Goal: Task Accomplishment & Management: Complete application form

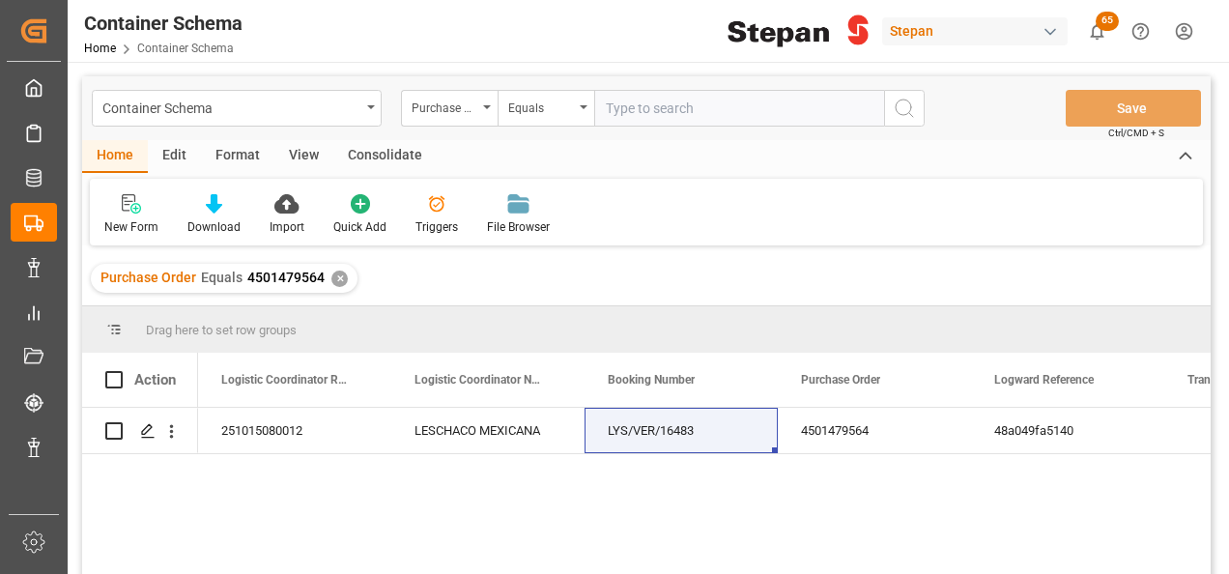
click at [336, 276] on div "✕" at bounding box center [339, 279] width 16 height 16
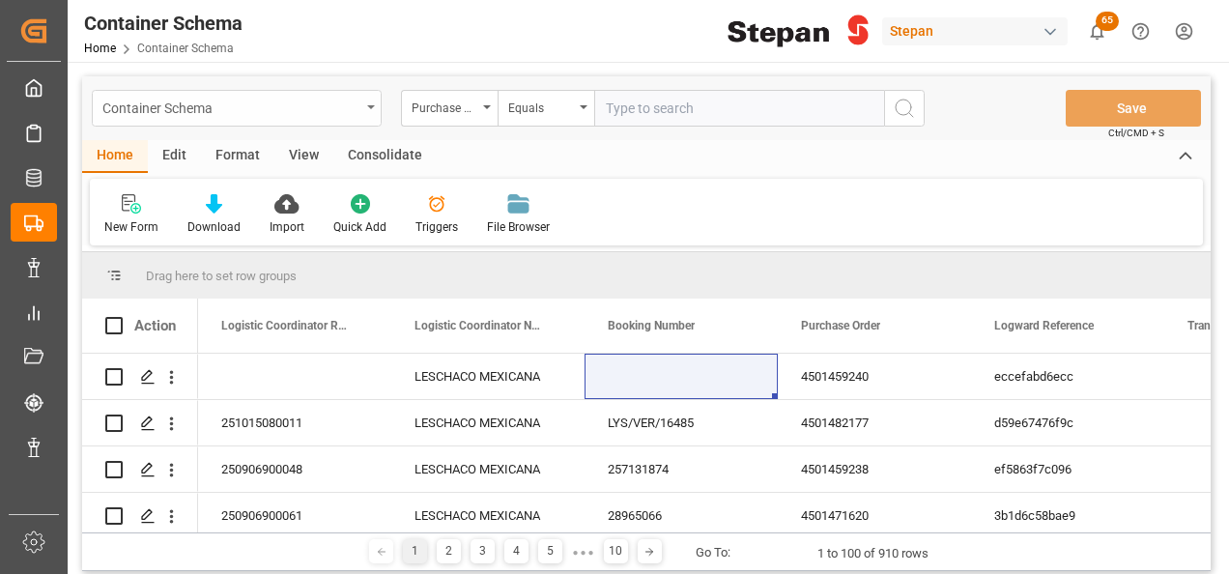
click at [340, 102] on div "Container Schema" at bounding box center [231, 107] width 258 height 24
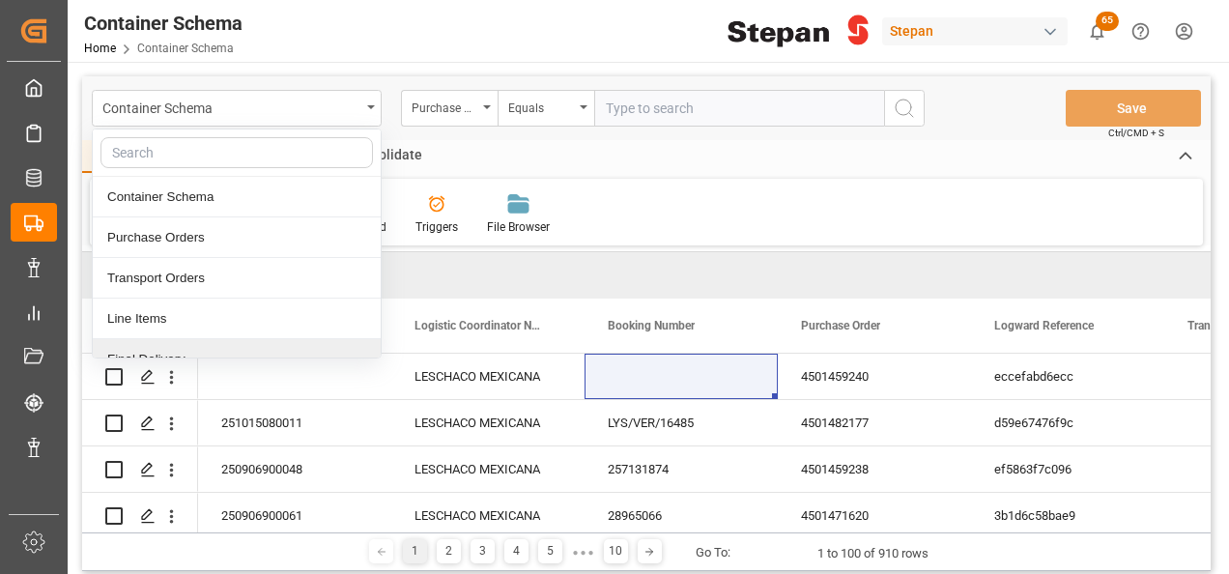
drag, startPoint x: 113, startPoint y: 352, endPoint x: 99, endPoint y: 334, distance: 22.6
click at [113, 352] on div "Final Delivery" at bounding box center [237, 359] width 288 height 41
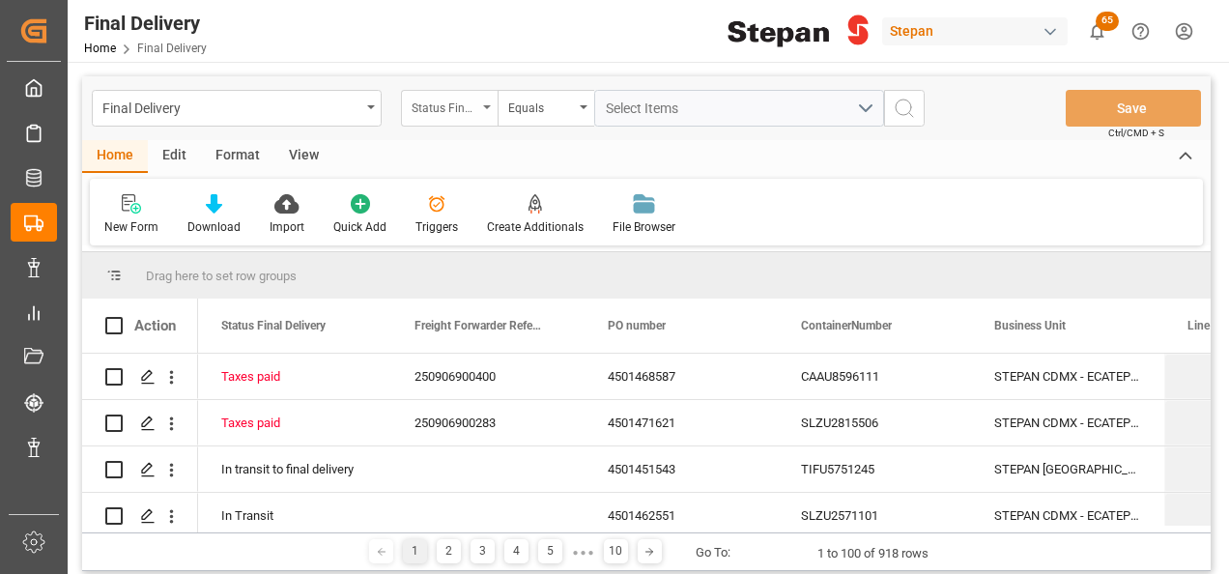
click at [477, 101] on div "Status Final Delivery" at bounding box center [449, 108] width 97 height 37
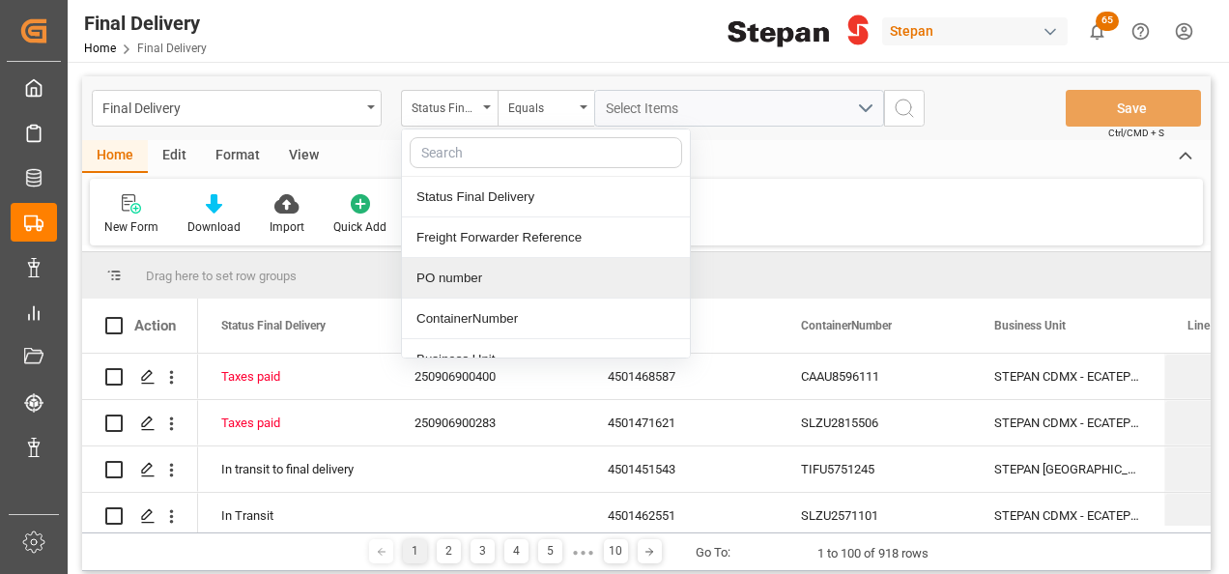
click at [439, 281] on div "PO number" at bounding box center [546, 278] width 288 height 41
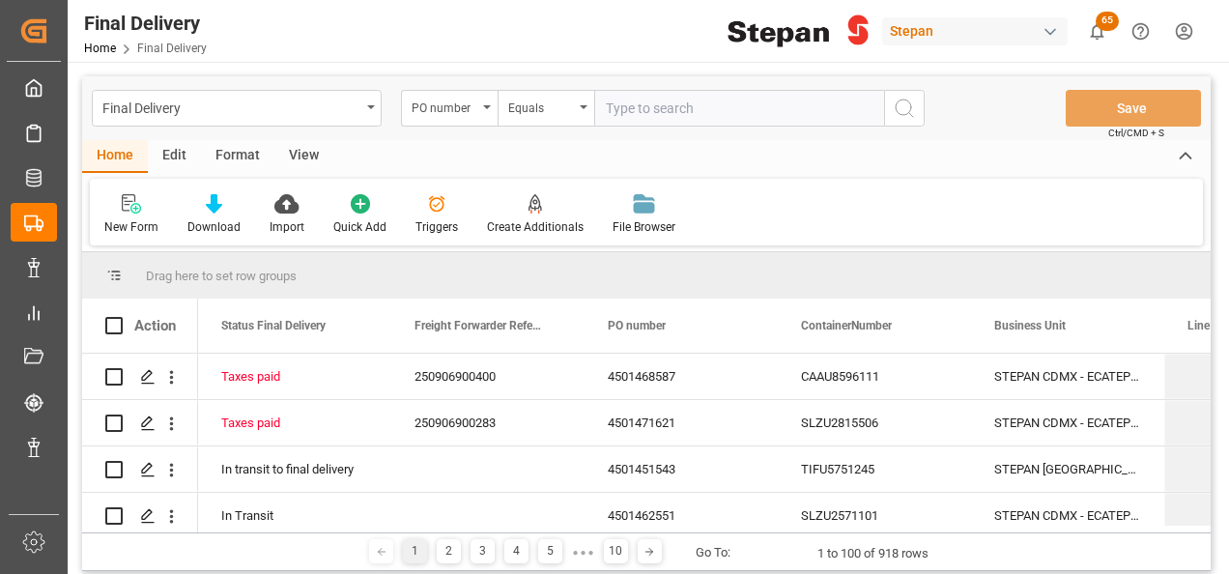
click at [645, 111] on input "text" at bounding box center [739, 108] width 290 height 37
type input "4501470389"
click at [904, 106] on icon "search button" at bounding box center [904, 108] width 23 height 23
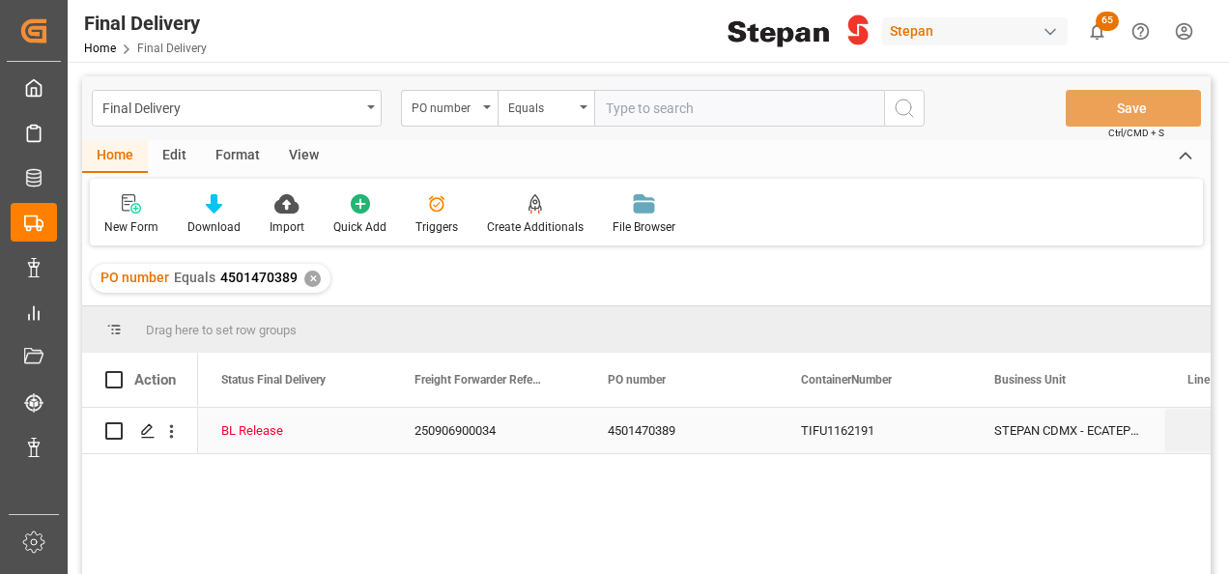
click at [428, 419] on div "250906900034" at bounding box center [487, 430] width 193 height 45
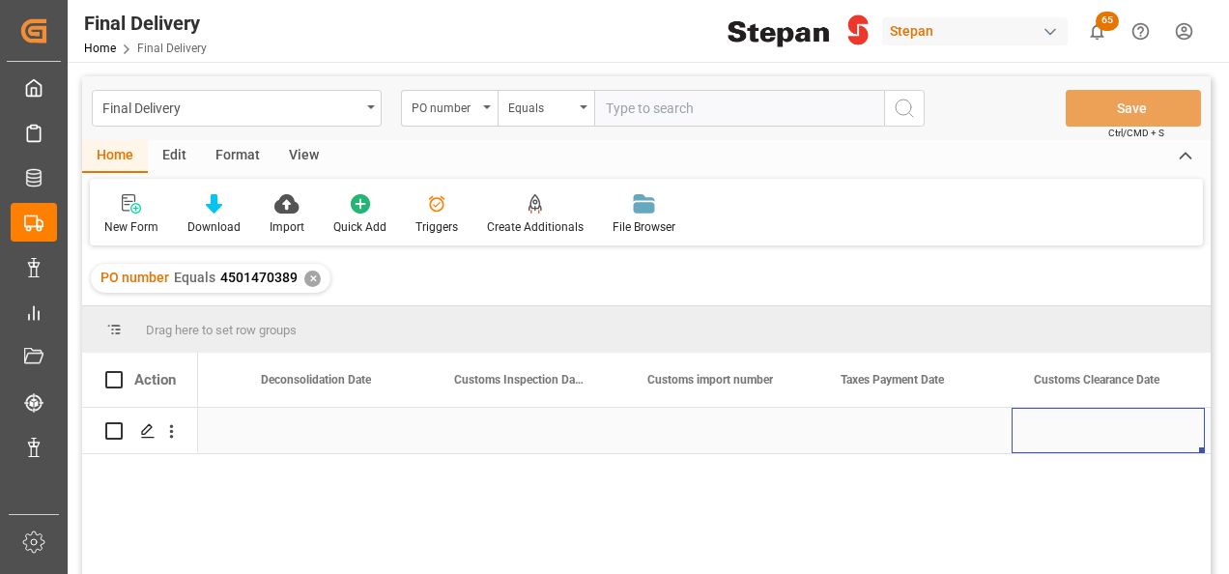
scroll to position [0, 1312]
click at [683, 423] on div "Press SPACE to select this row." at bounding box center [721, 430] width 193 height 45
click at [683, 423] on input "Press SPACE to select this row." at bounding box center [722, 441] width 162 height 37
type input "25 16 1742 5004322"
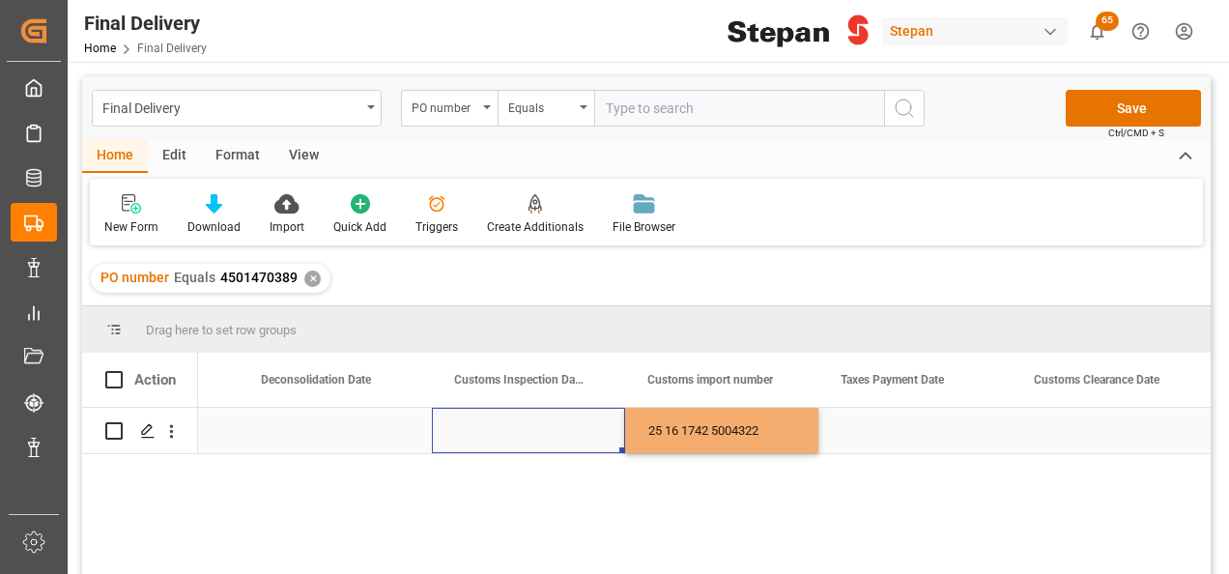
click at [568, 419] on div "Press SPACE to select this row." at bounding box center [528, 430] width 193 height 45
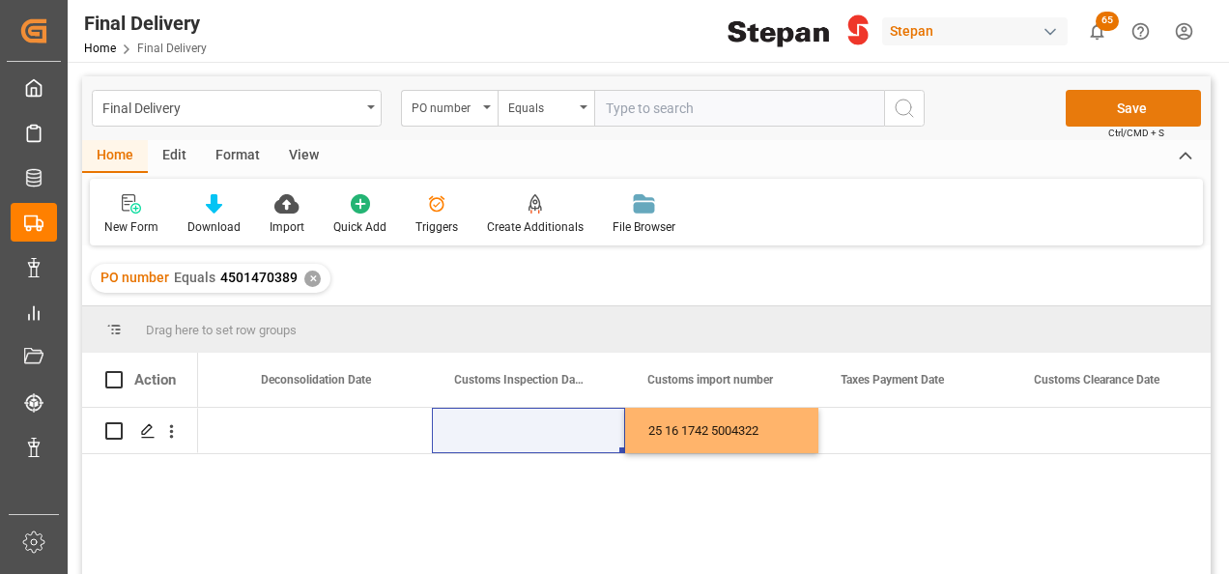
click at [1146, 113] on button "Save" at bounding box center [1133, 108] width 135 height 37
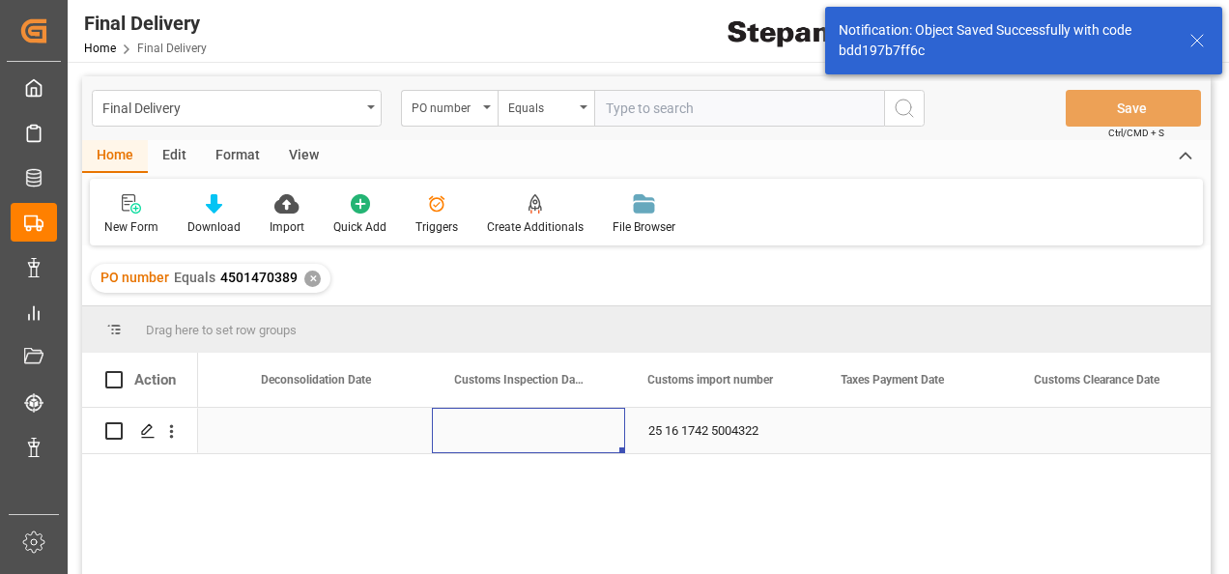
click at [535, 433] on div "Press SPACE to select this row." at bounding box center [528, 430] width 193 height 45
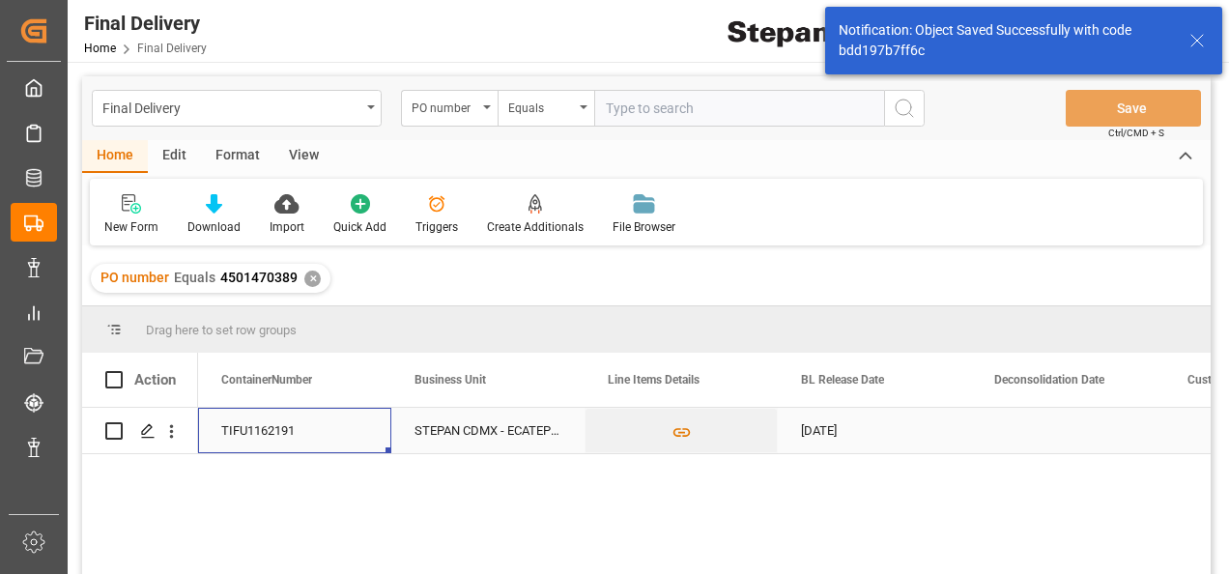
scroll to position [0, 386]
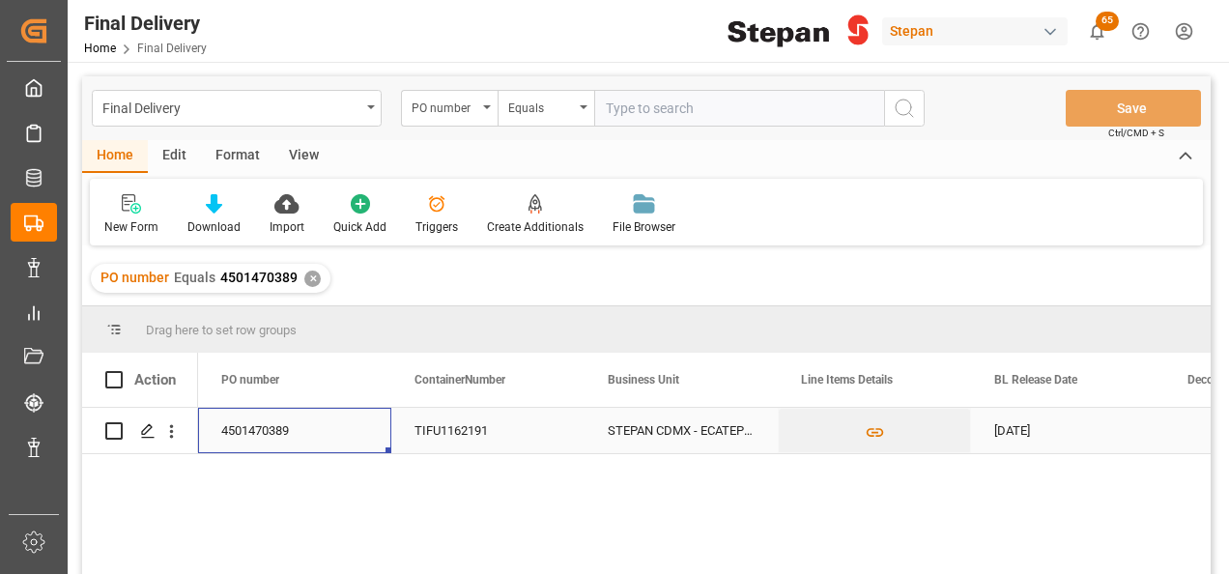
click at [235, 433] on div "4501470389" at bounding box center [294, 430] width 193 height 45
drag, startPoint x: 218, startPoint y: 429, endPoint x: 329, endPoint y: 435, distance: 111.3
click at [329, 435] on div "4501470389" at bounding box center [294, 430] width 193 height 45
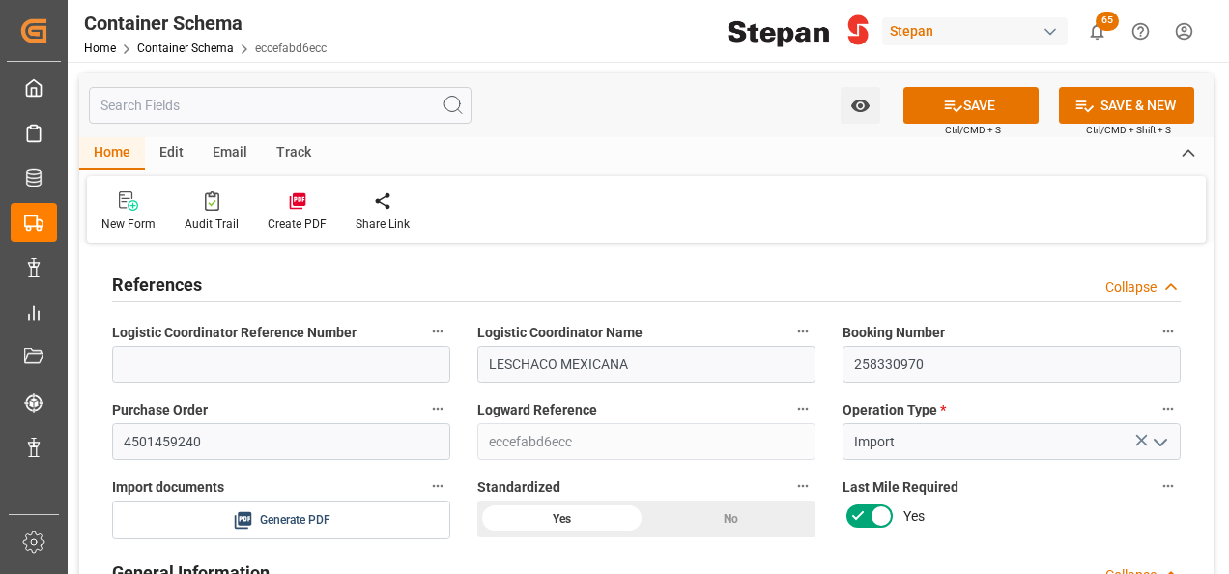
scroll to position [1643, 0]
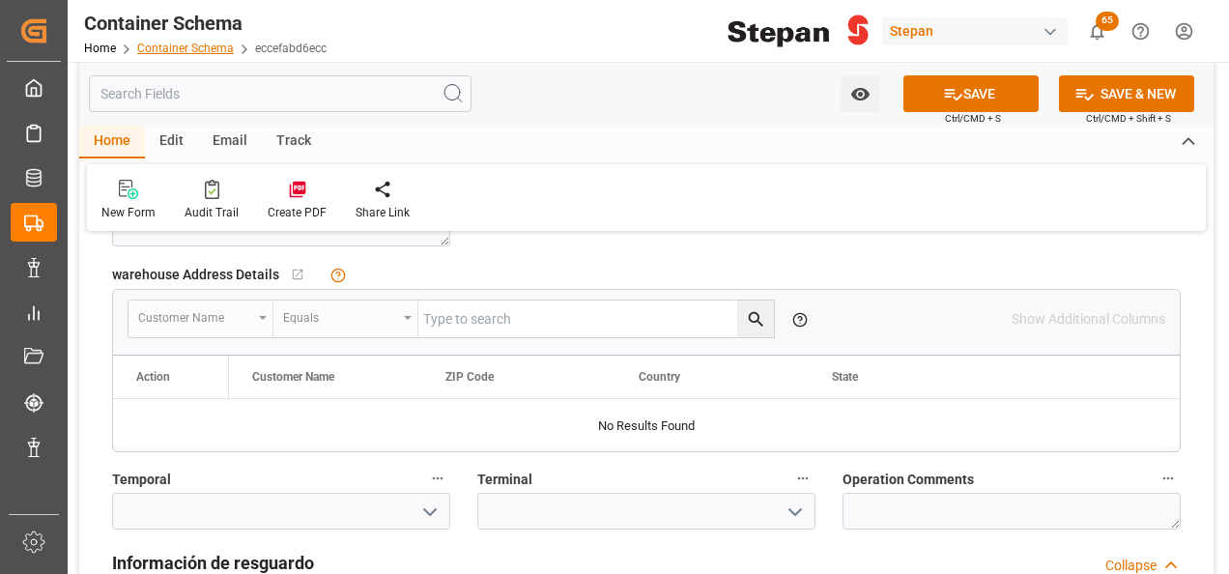
click at [176, 46] on link "Container Schema" at bounding box center [185, 49] width 97 height 14
click at [984, 85] on button "SAVE" at bounding box center [970, 93] width 135 height 37
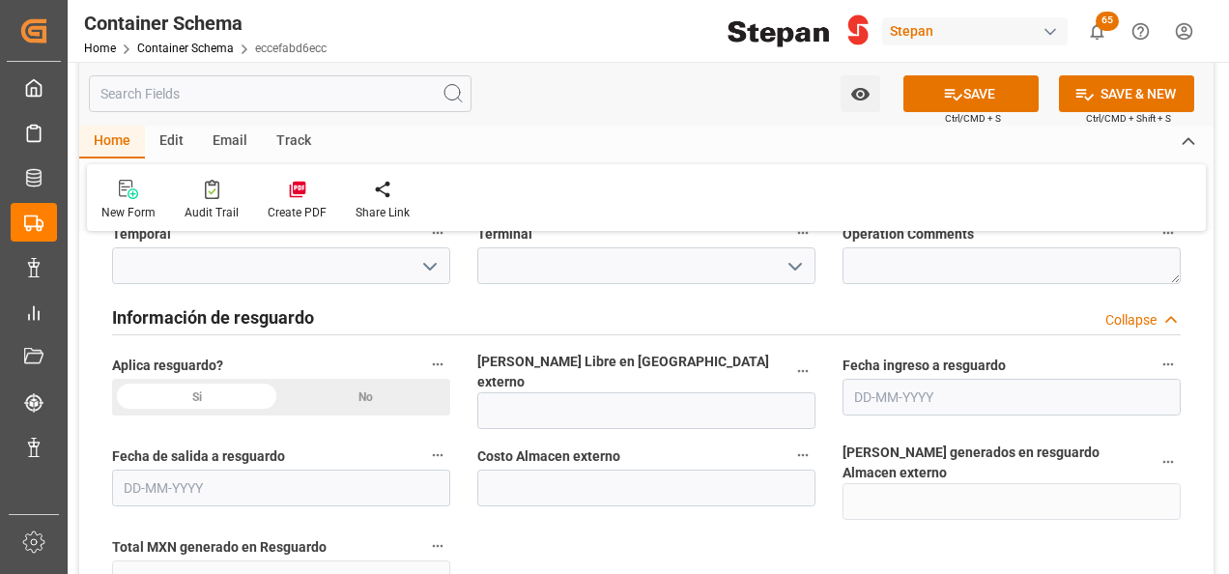
scroll to position [1932, 0]
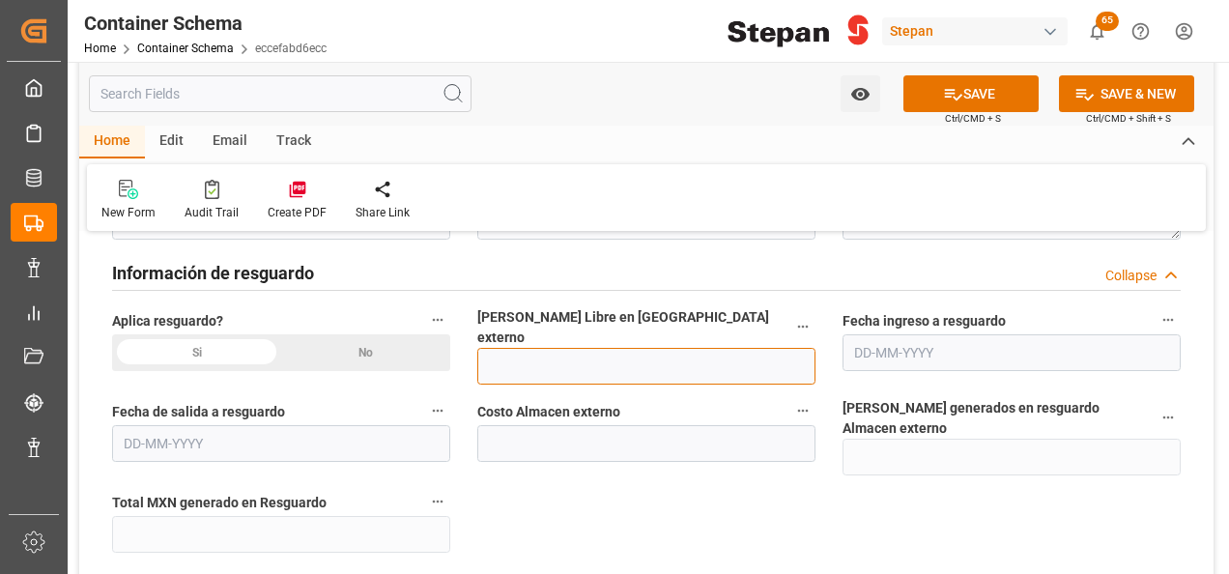
click at [500, 355] on input "text" at bounding box center [646, 366] width 338 height 37
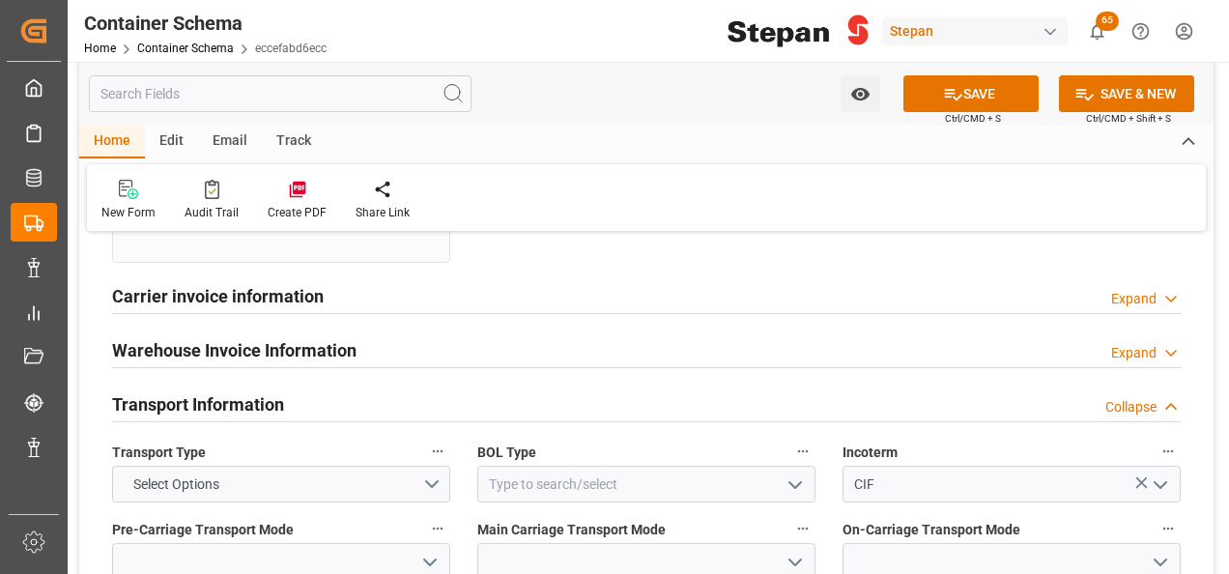
scroll to position [2319, 0]
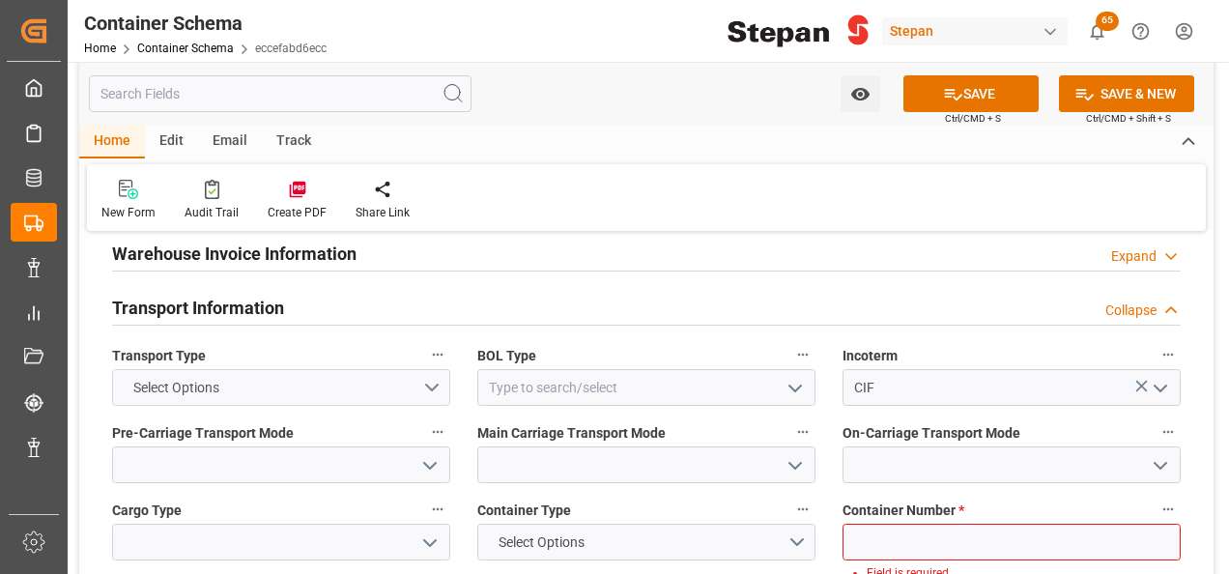
type input "30"
click at [437, 369] on button "Select Options" at bounding box center [281, 387] width 338 height 37
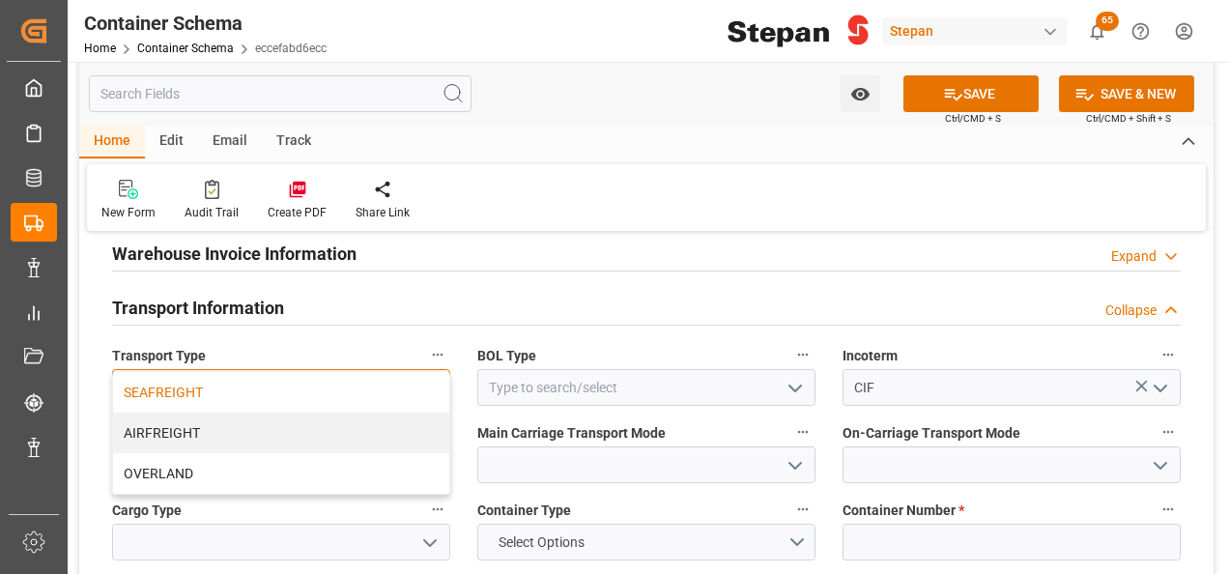
click at [139, 372] on div "SEAFREIGHT" at bounding box center [281, 392] width 336 height 41
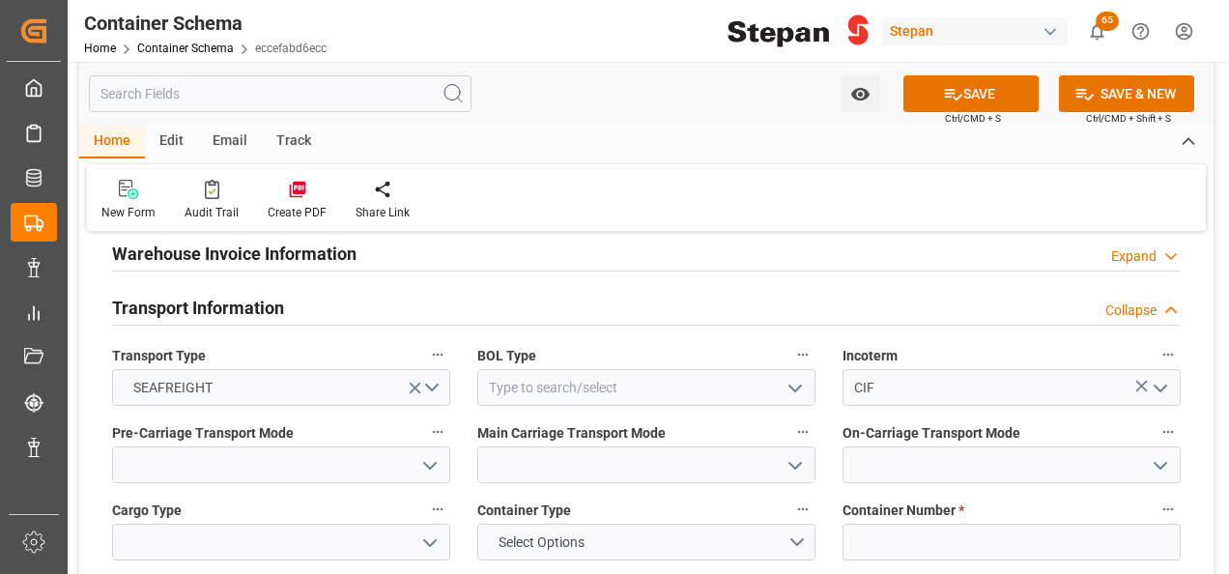
click at [802, 377] on icon "open menu" at bounding box center [795, 388] width 23 height 23
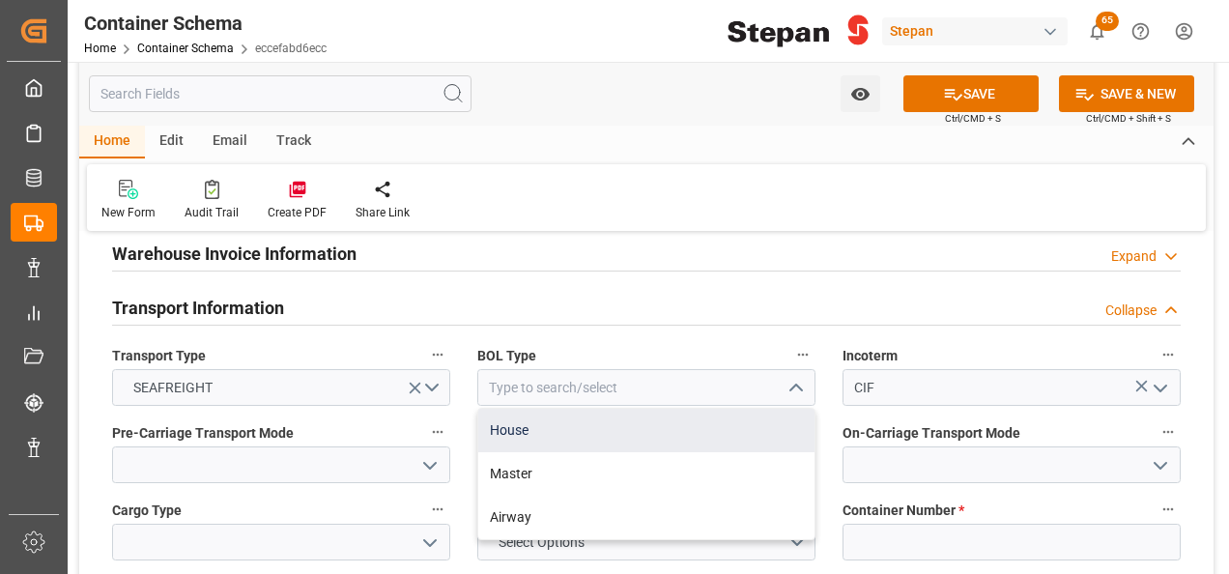
click at [520, 409] on div "House" at bounding box center [646, 430] width 336 height 43
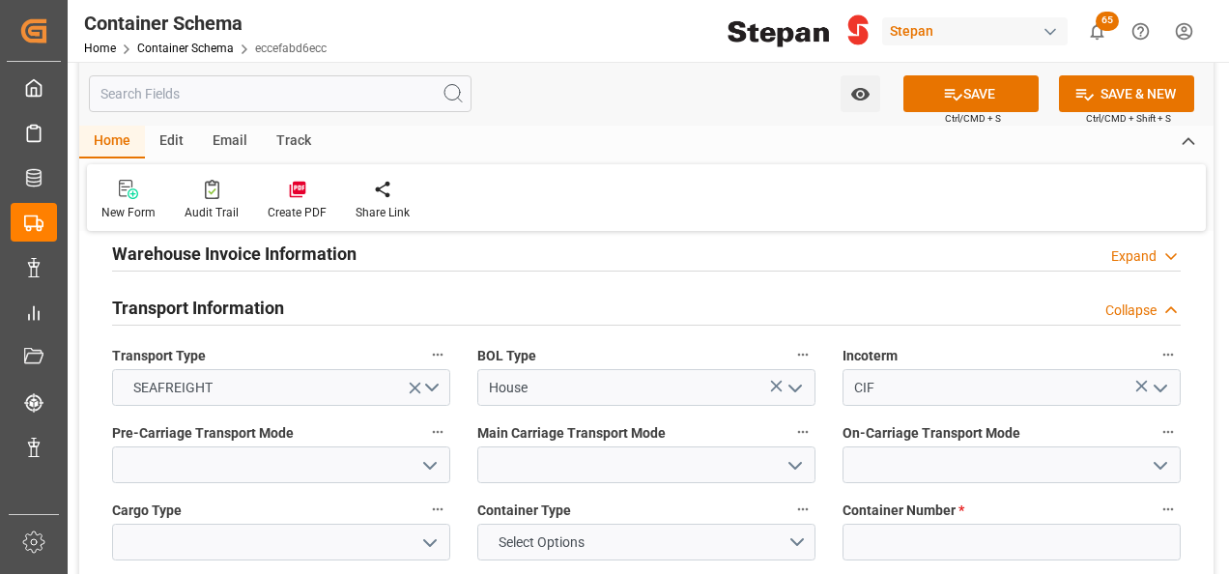
click at [798, 377] on icon "open menu" at bounding box center [795, 388] width 23 height 23
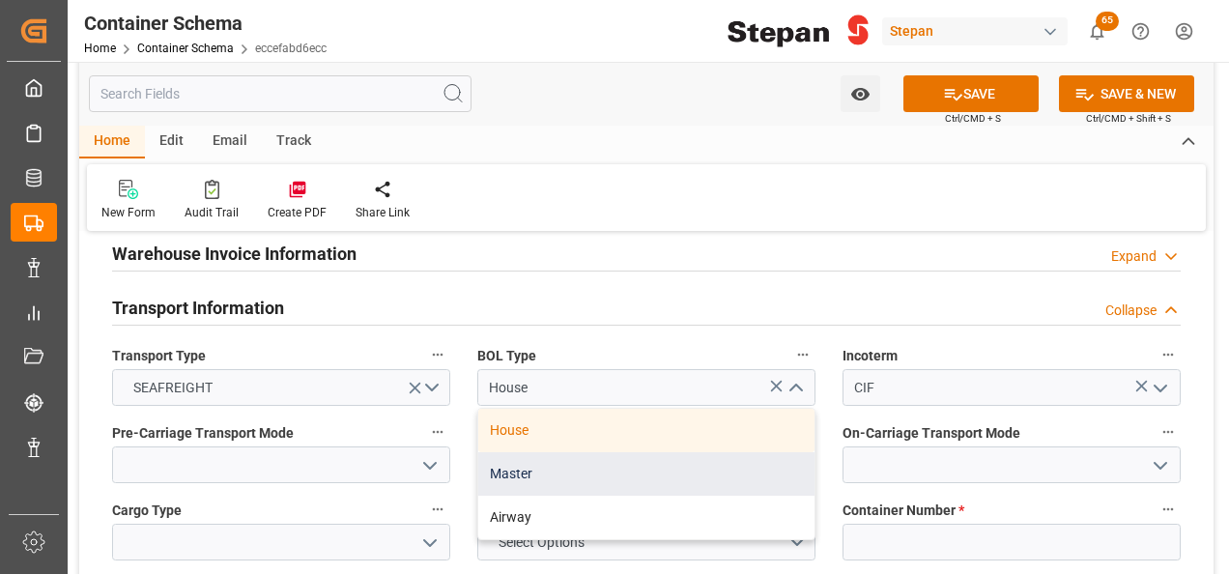
click at [516, 452] on div "Master" at bounding box center [646, 473] width 336 height 43
type input "Master"
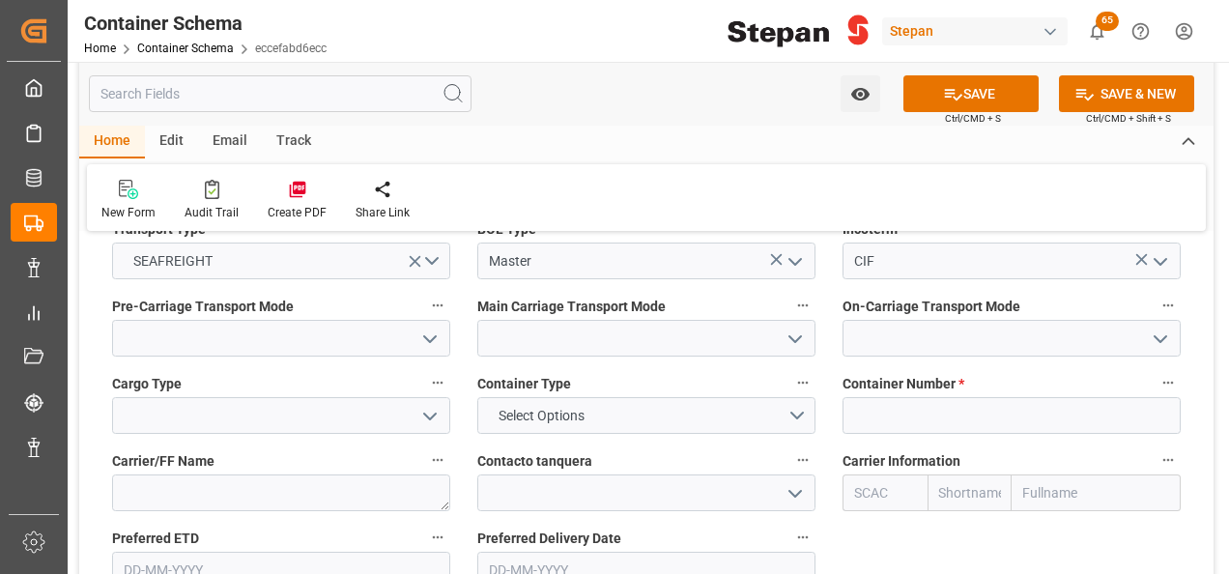
scroll to position [2415, 0]
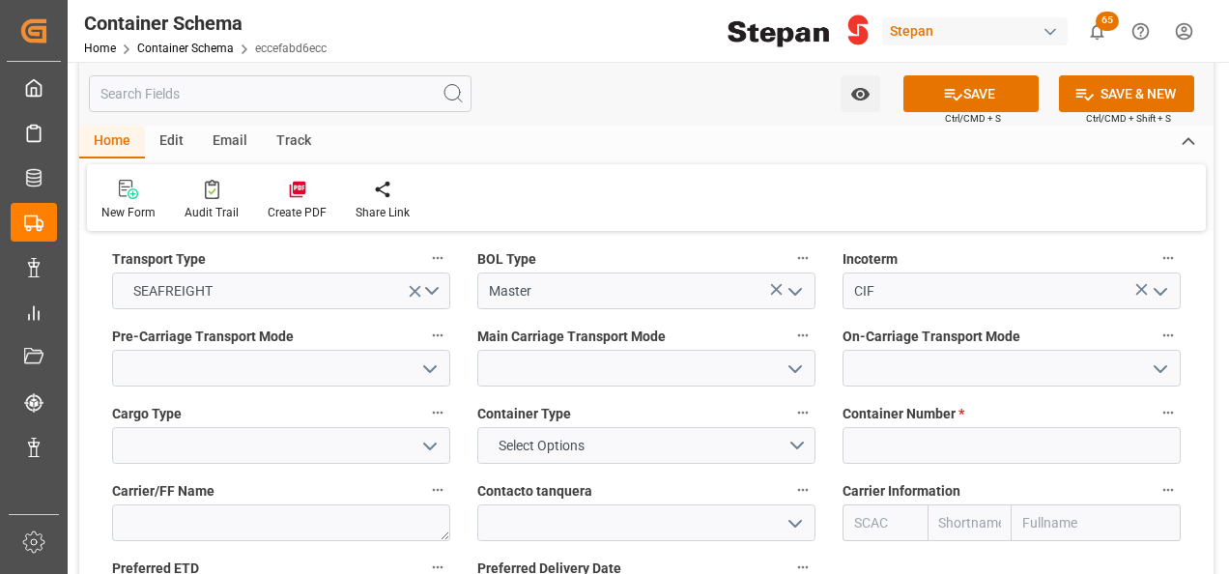
click at [429, 357] on icon "open menu" at bounding box center [429, 368] width 23 height 23
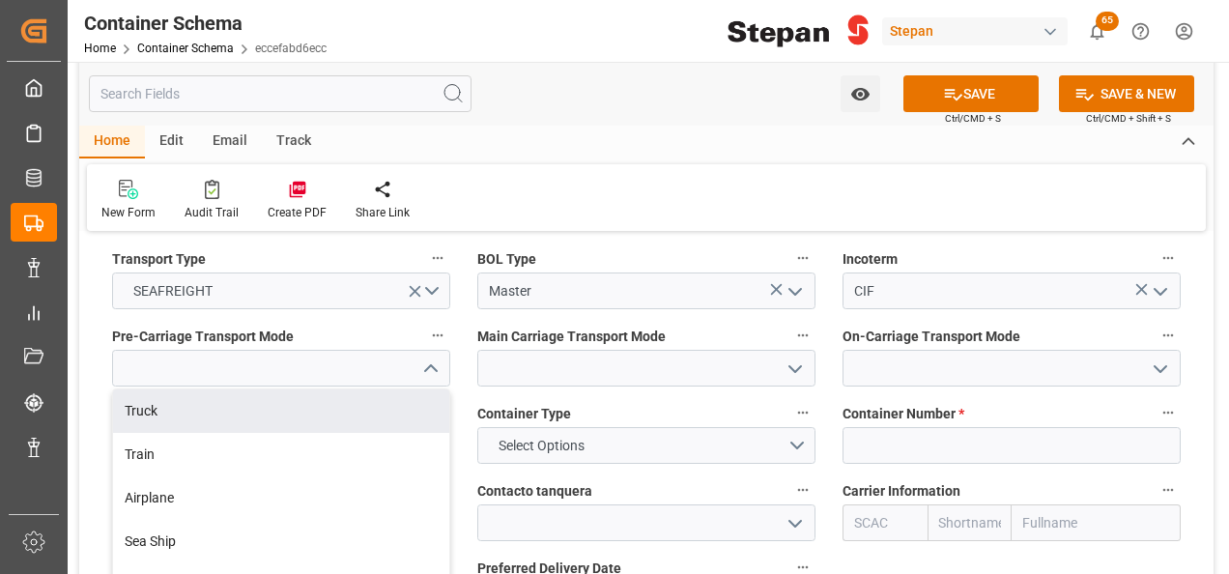
click at [148, 389] on div "Truck" at bounding box center [281, 410] width 336 height 43
type input "Truck"
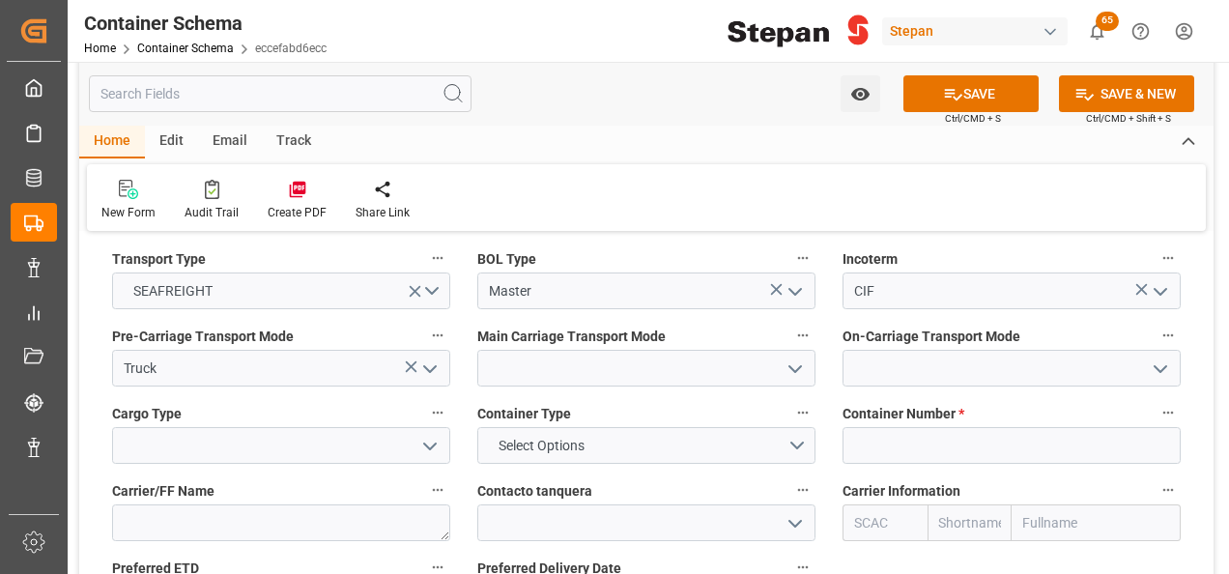
click at [805, 357] on icon "open menu" at bounding box center [795, 368] width 23 height 23
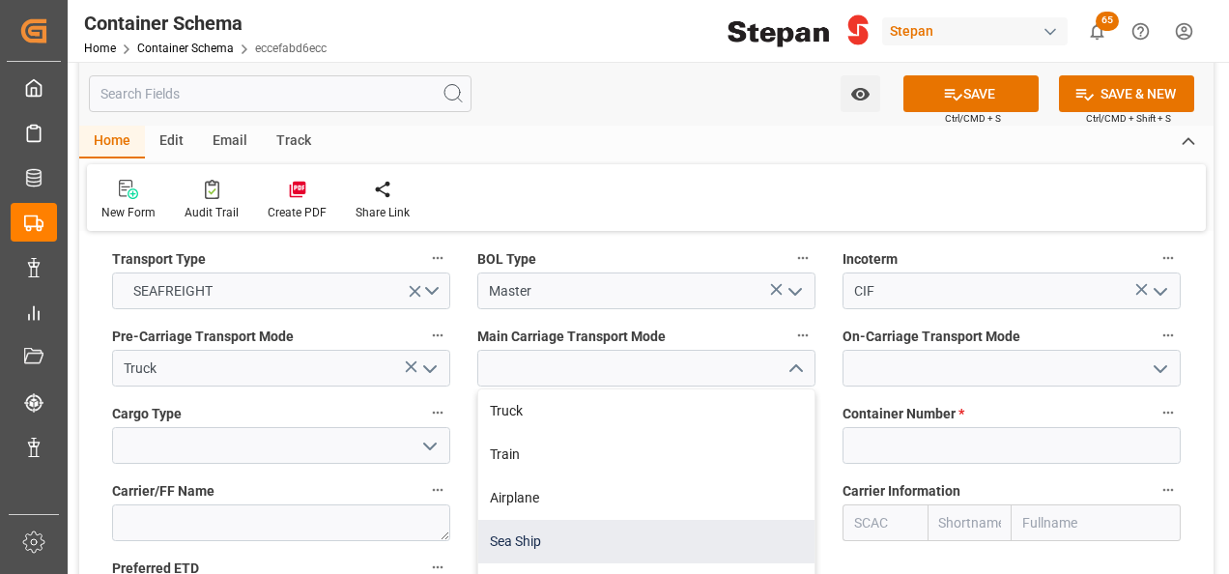
click at [505, 520] on div "Sea Ship" at bounding box center [646, 541] width 336 height 43
type input "Sea Ship"
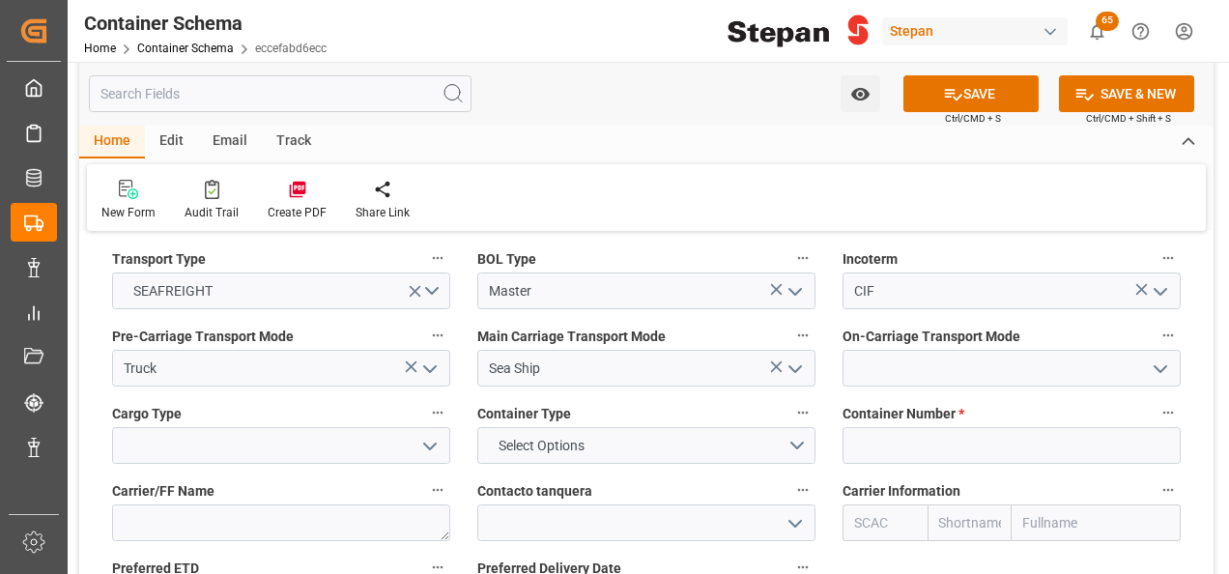
click at [1160, 366] on polyline "open menu" at bounding box center [1161, 369] width 12 height 6
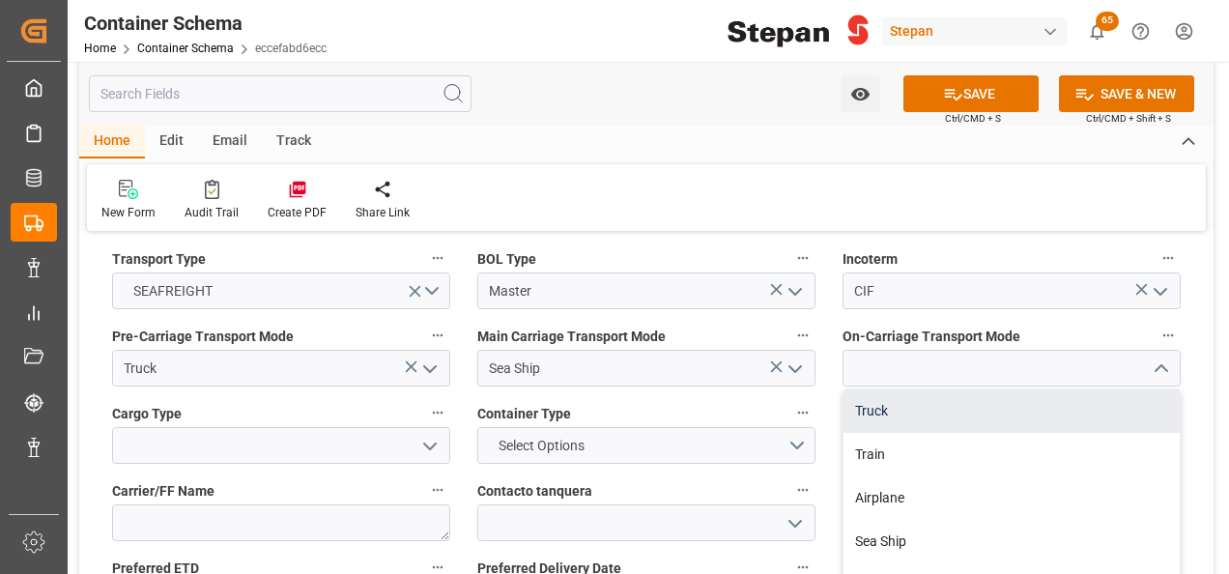
click at [879, 389] on div "Truck" at bounding box center [1011, 410] width 336 height 43
type input "Truck"
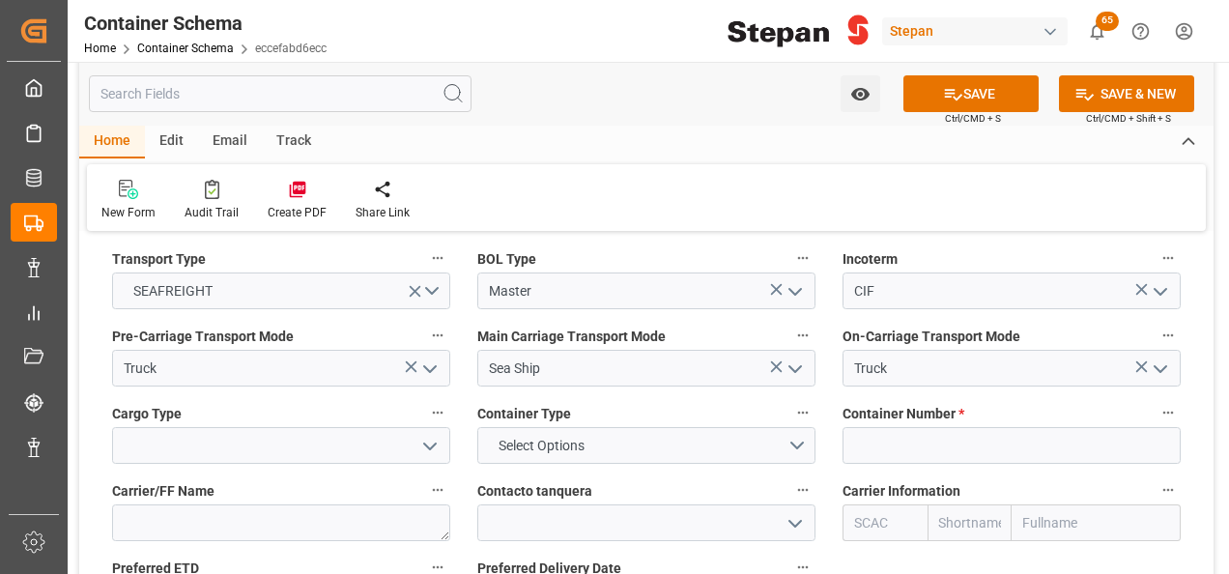
click at [427, 435] on icon "open menu" at bounding box center [429, 446] width 23 height 23
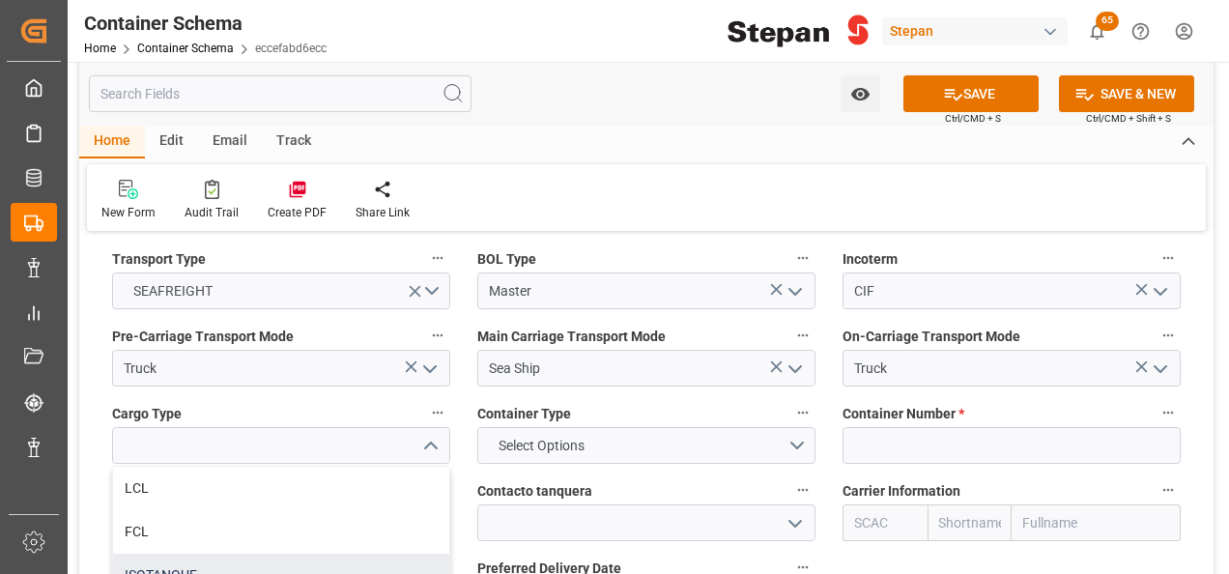
click at [141, 554] on div "ISOTANQUE" at bounding box center [281, 575] width 336 height 43
type input "ISOTANQUE"
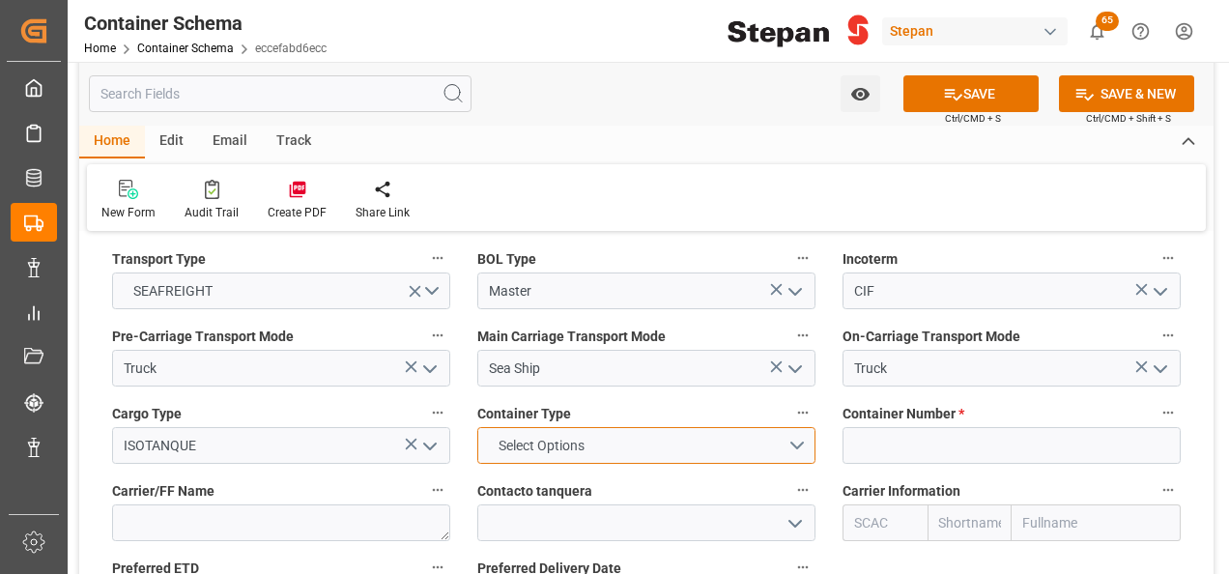
click at [800, 427] on button "Select Options" at bounding box center [646, 445] width 338 height 37
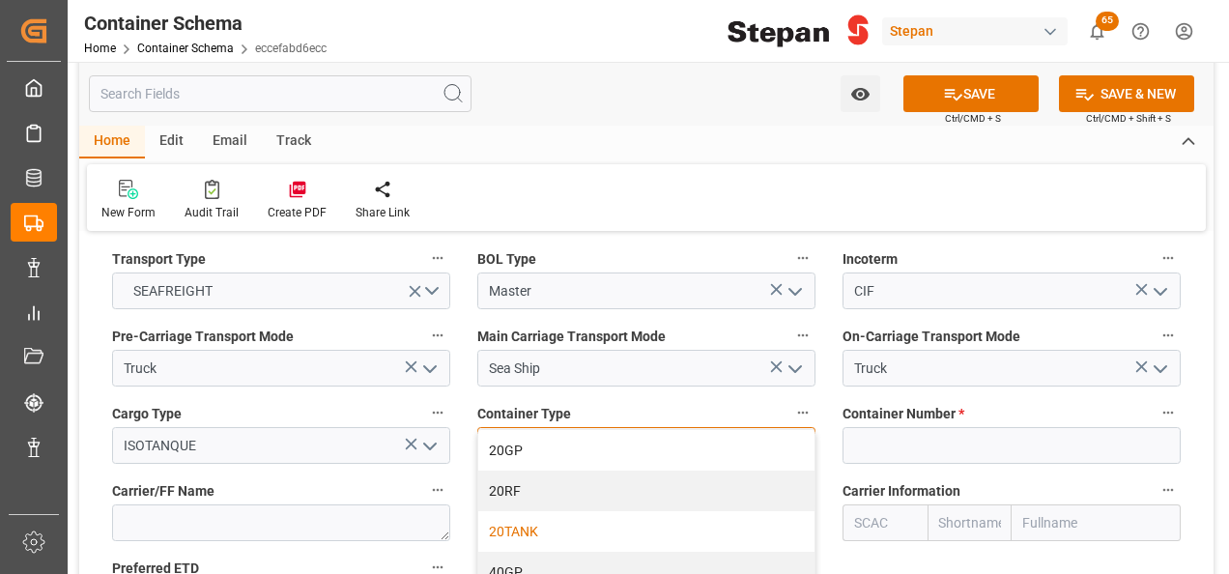
click at [514, 511] on div "20TANK" at bounding box center [646, 531] width 336 height 41
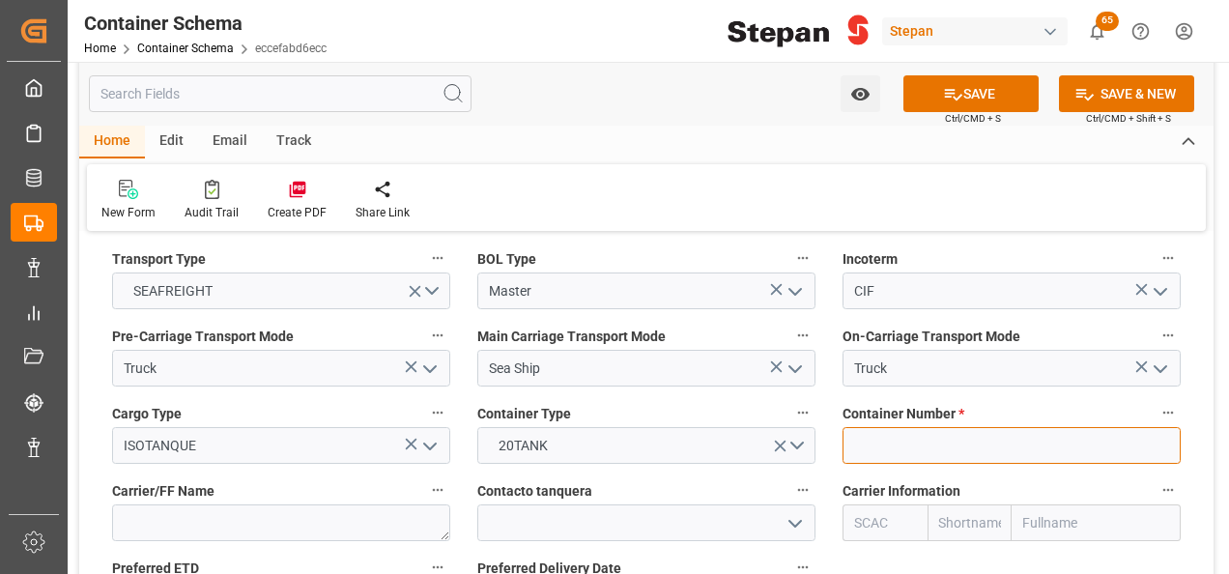
click at [897, 427] on input at bounding box center [1012, 445] width 338 height 37
paste input "ALCU0521308"
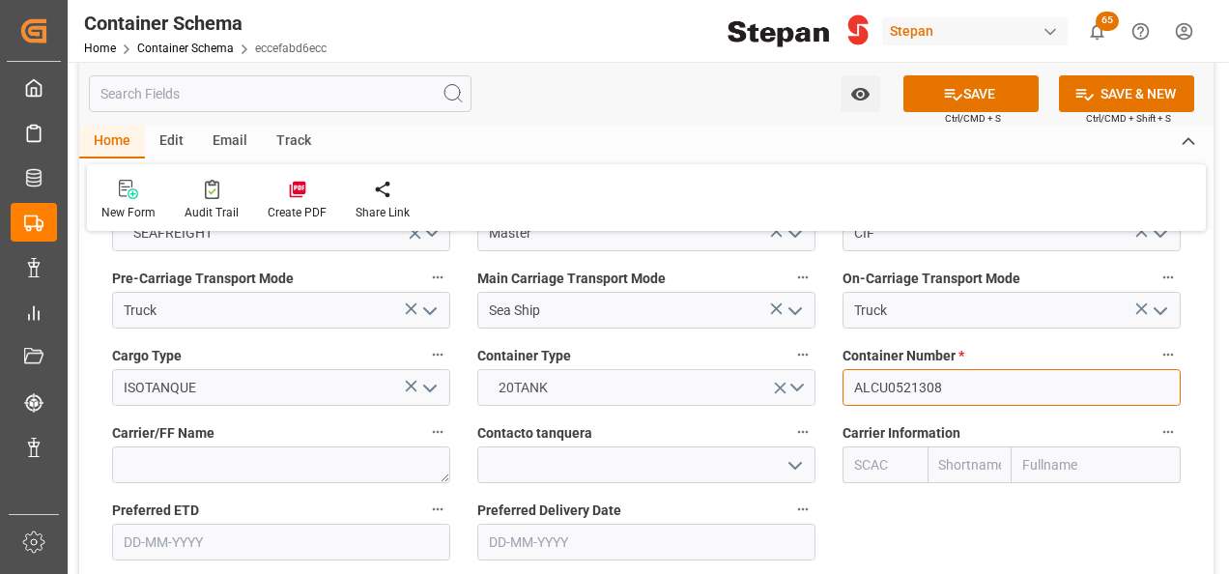
scroll to position [2609, 0]
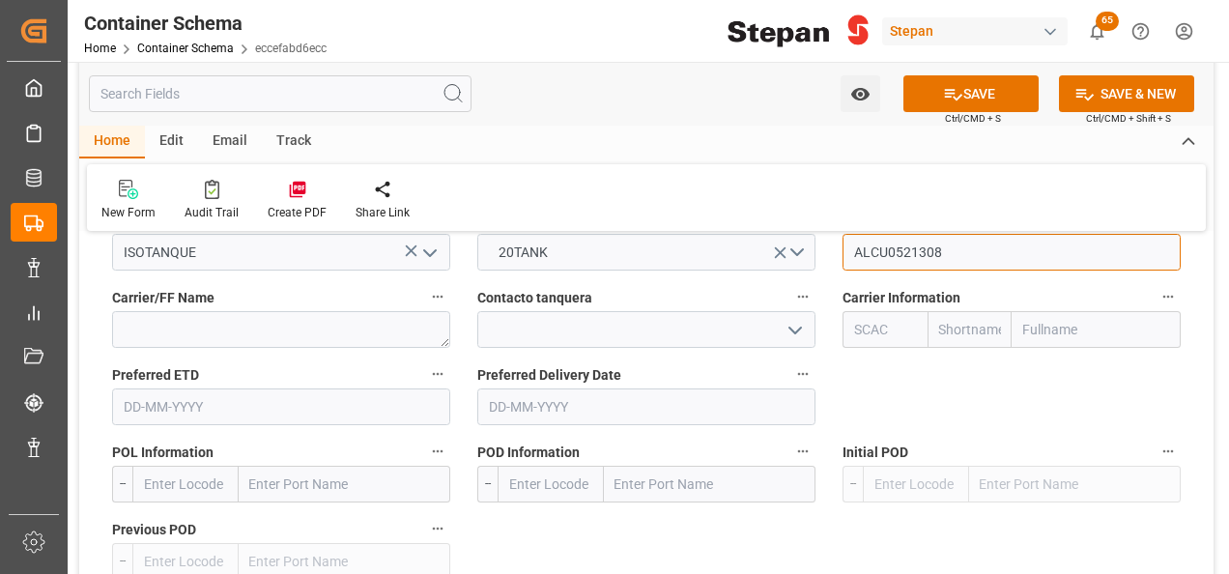
type input "ALCU0521308"
click at [1055, 311] on input "text" at bounding box center [1096, 329] width 169 height 37
type input "maer"
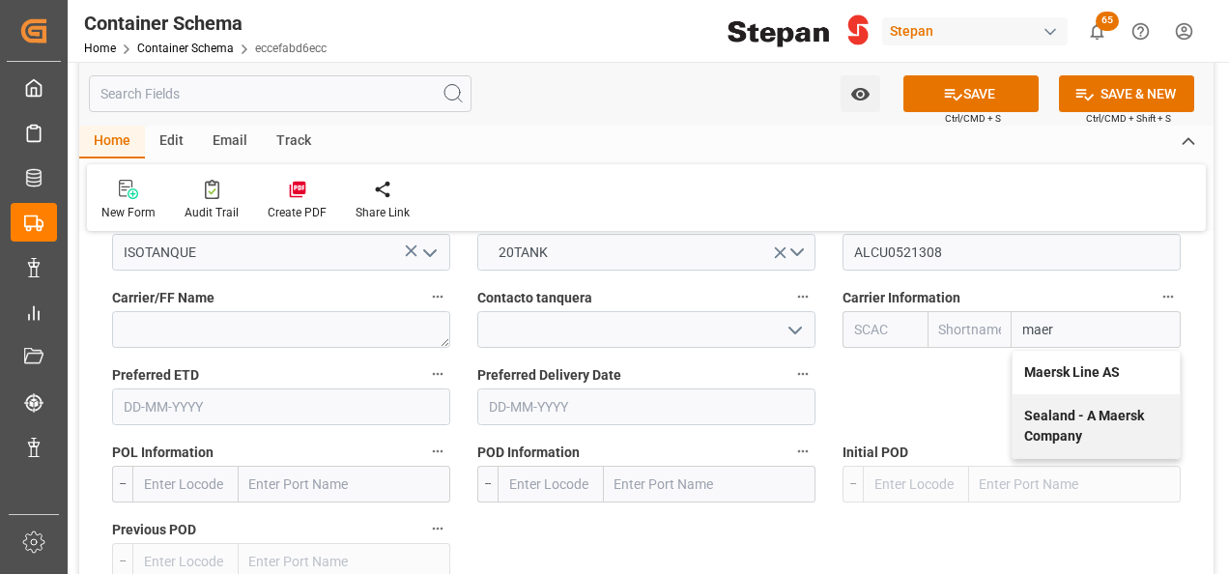
click at [1065, 364] on b "Maersk Line AS" at bounding box center [1072, 371] width 96 height 15
type input "MAEU"
type input "Maersk"
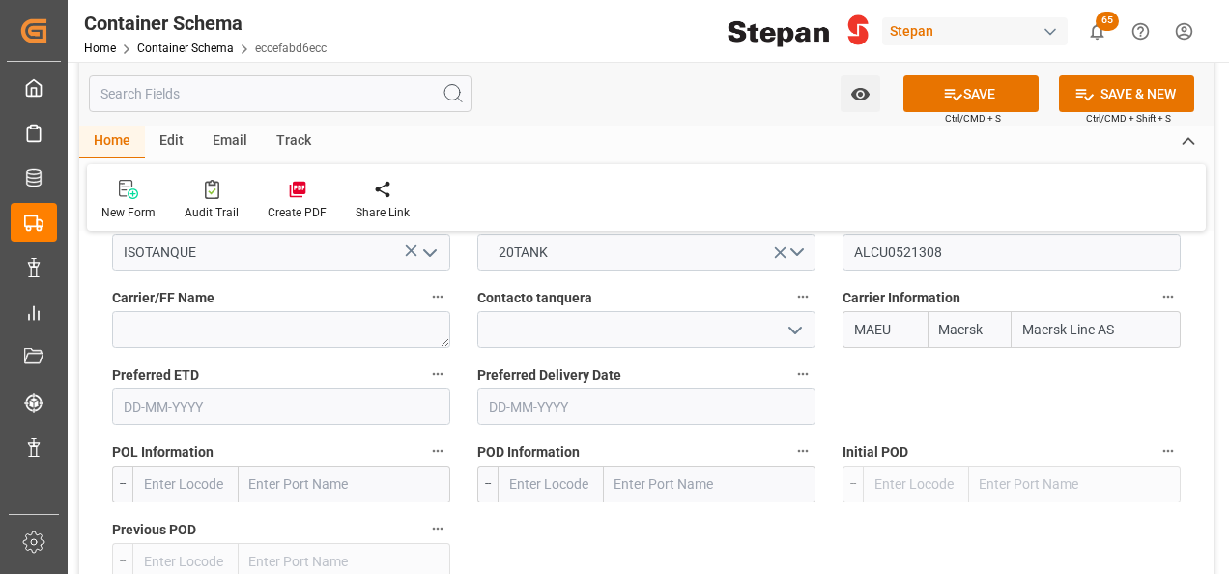
type input "Maersk Line AS"
click at [185, 466] on input "text" at bounding box center [185, 484] width 106 height 37
click at [274, 466] on input "text" at bounding box center [345, 484] width 212 height 37
paste input "[PERSON_NAME]"
type input "[PERSON_NAME]"
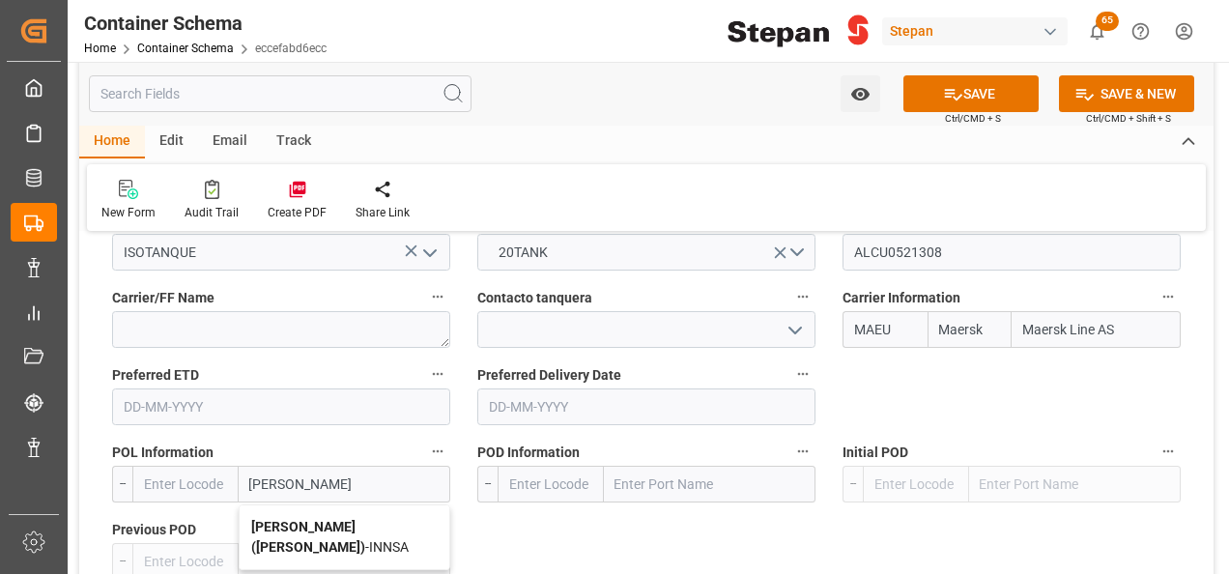
click at [276, 519] on b "[PERSON_NAME] ([PERSON_NAME])" at bounding box center [308, 537] width 114 height 36
type input "INNSA"
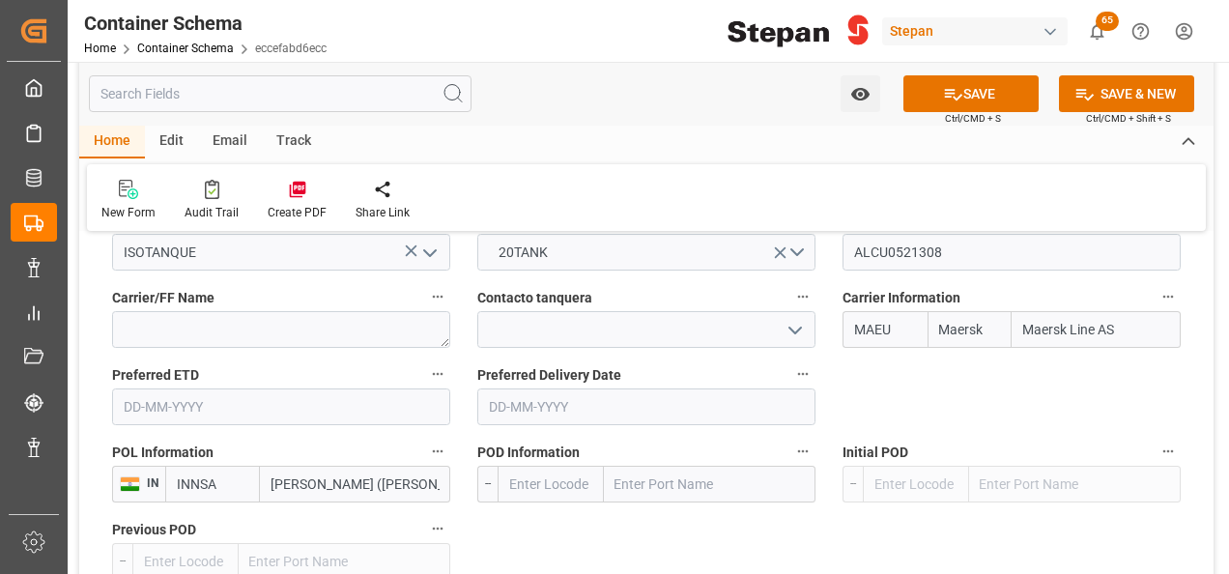
type input "[PERSON_NAME] ([PERSON_NAME])"
click at [653, 466] on input "text" at bounding box center [710, 484] width 212 height 37
paste input "Altamira,"
type input "Altamira"
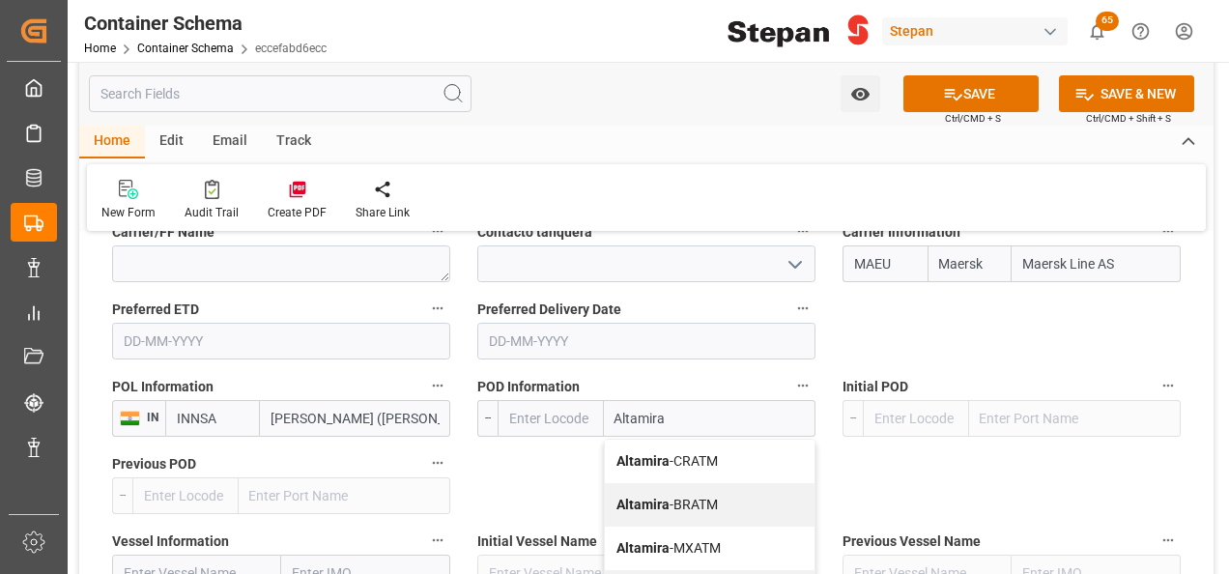
scroll to position [2705, 0]
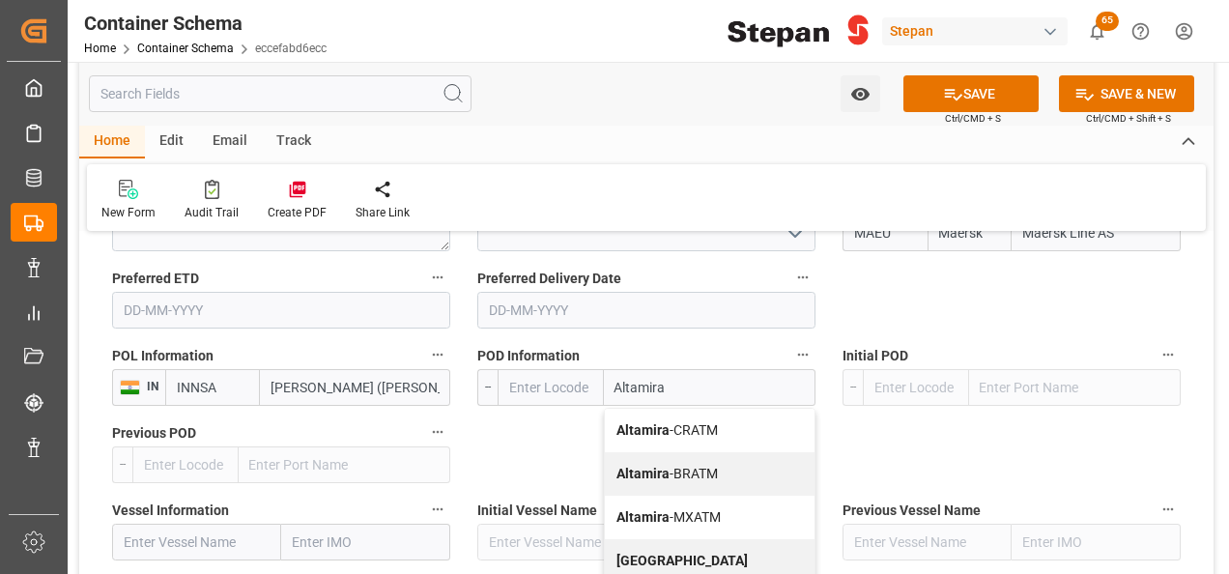
click at [668, 509] on span "Altamira - MXATM" at bounding box center [668, 516] width 104 height 15
type input "MXATM"
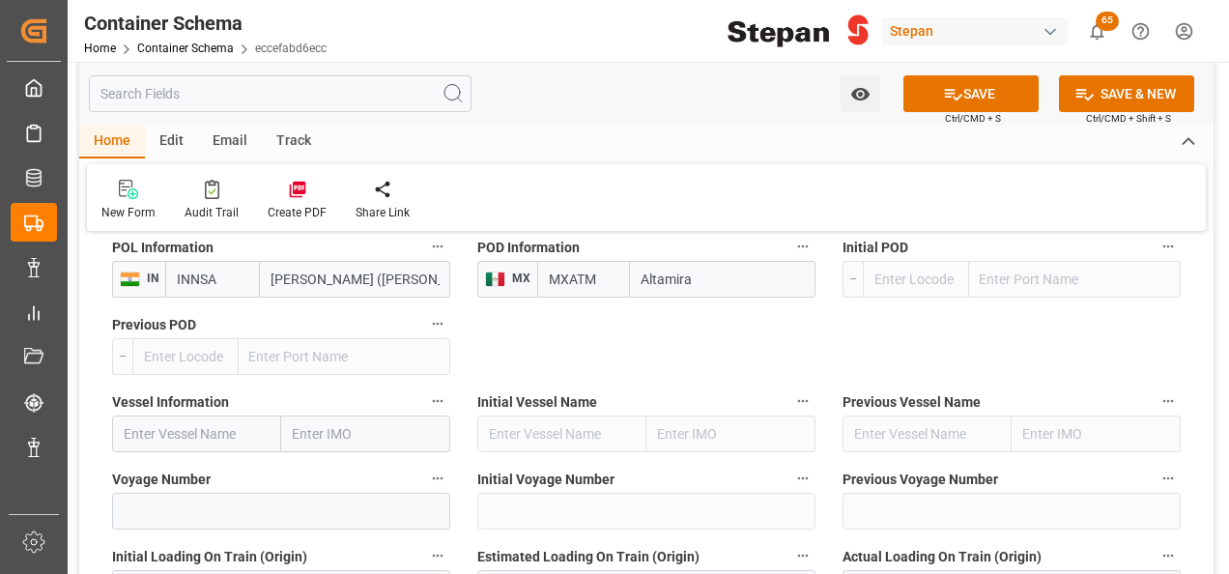
scroll to position [2899, 0]
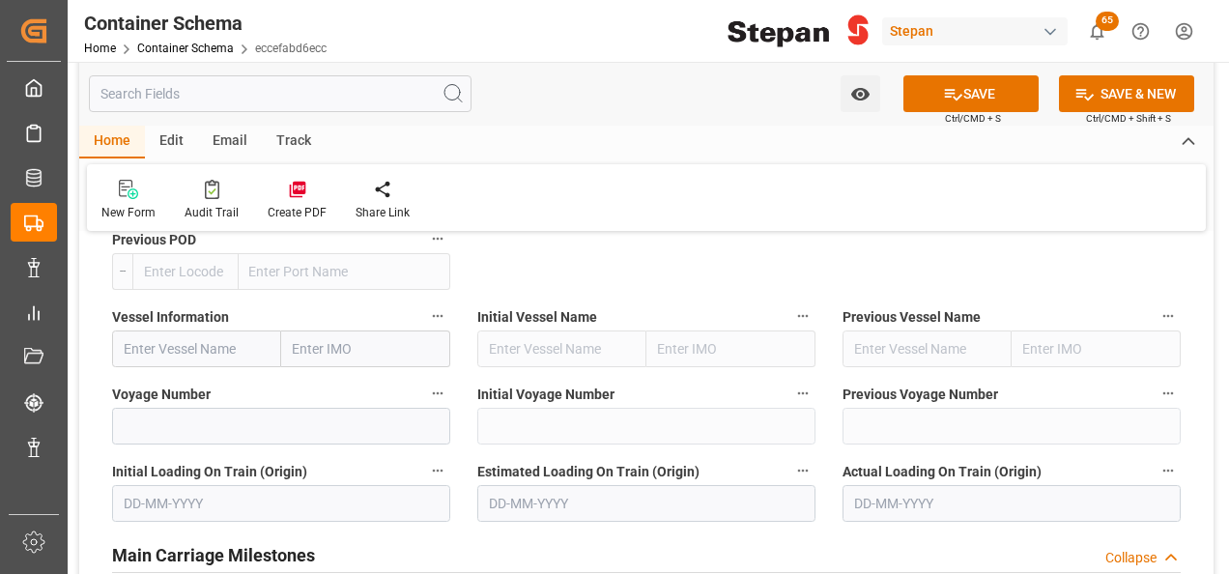
type input "Altamira"
click at [182, 330] on input "text" at bounding box center [196, 348] width 169 height 37
paste input "[PERSON_NAME]"
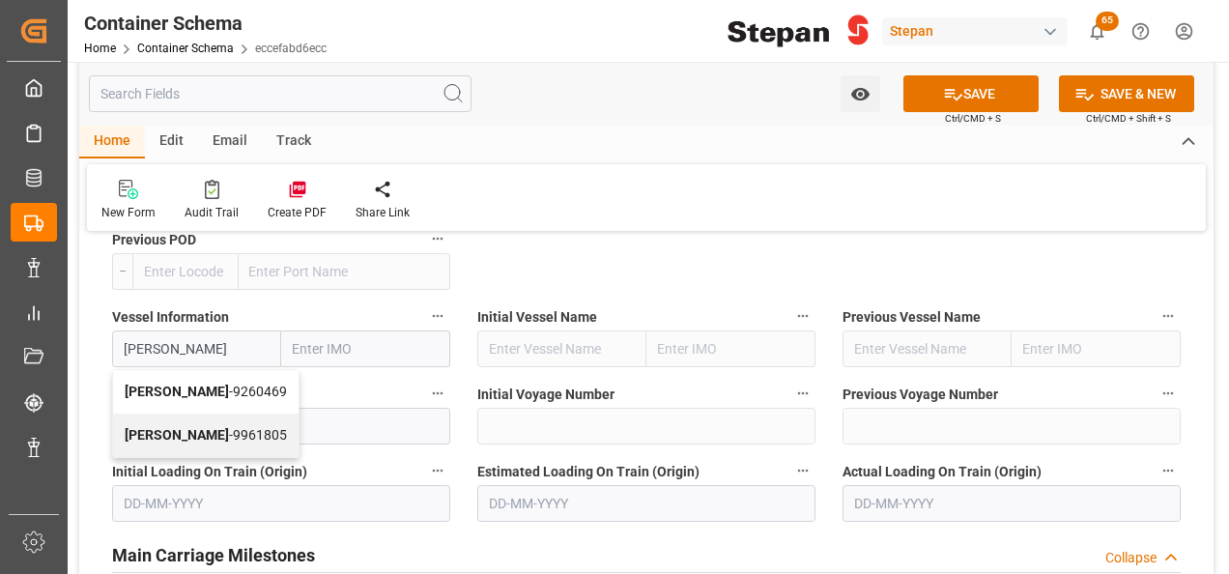
click at [199, 384] on b "[PERSON_NAME]" at bounding box center [177, 391] width 104 height 15
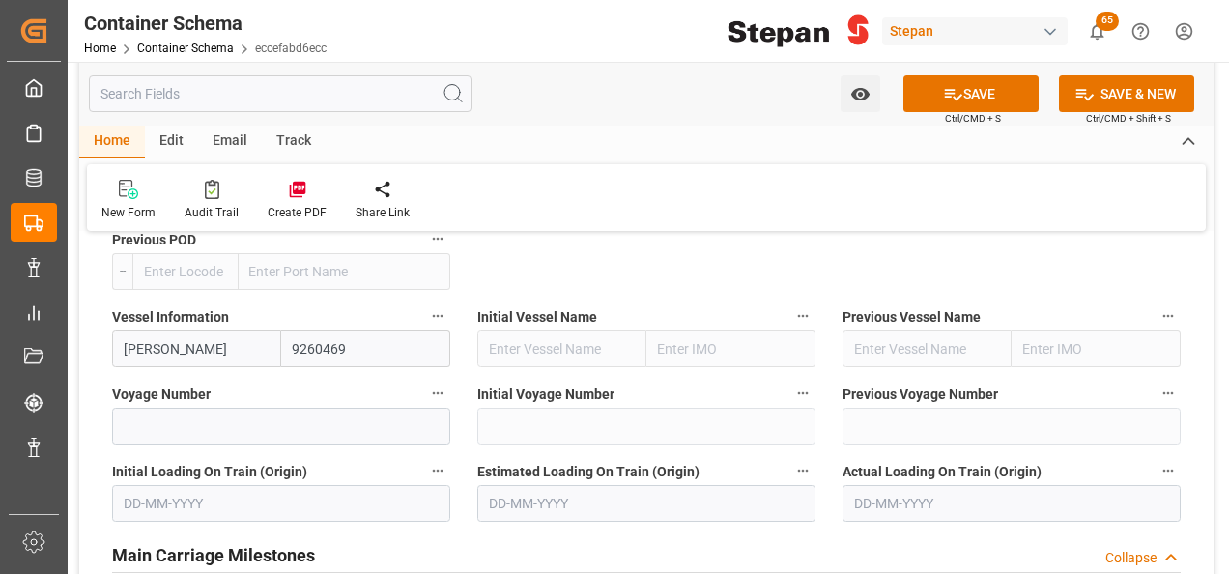
type input "[PERSON_NAME]"
type input "9260469"
type input "[PERSON_NAME]"
click at [166, 381] on label "Voyage Number" at bounding box center [281, 394] width 338 height 27
click at [425, 381] on button "Voyage Number" at bounding box center [437, 393] width 25 height 25
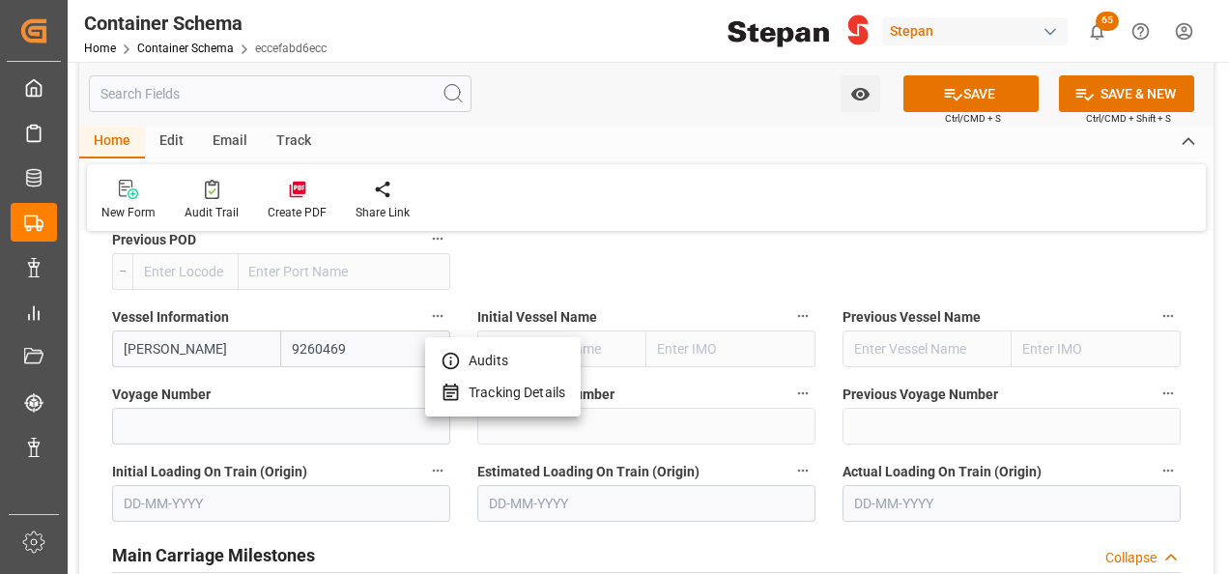
click at [160, 386] on div at bounding box center [614, 287] width 1229 height 574
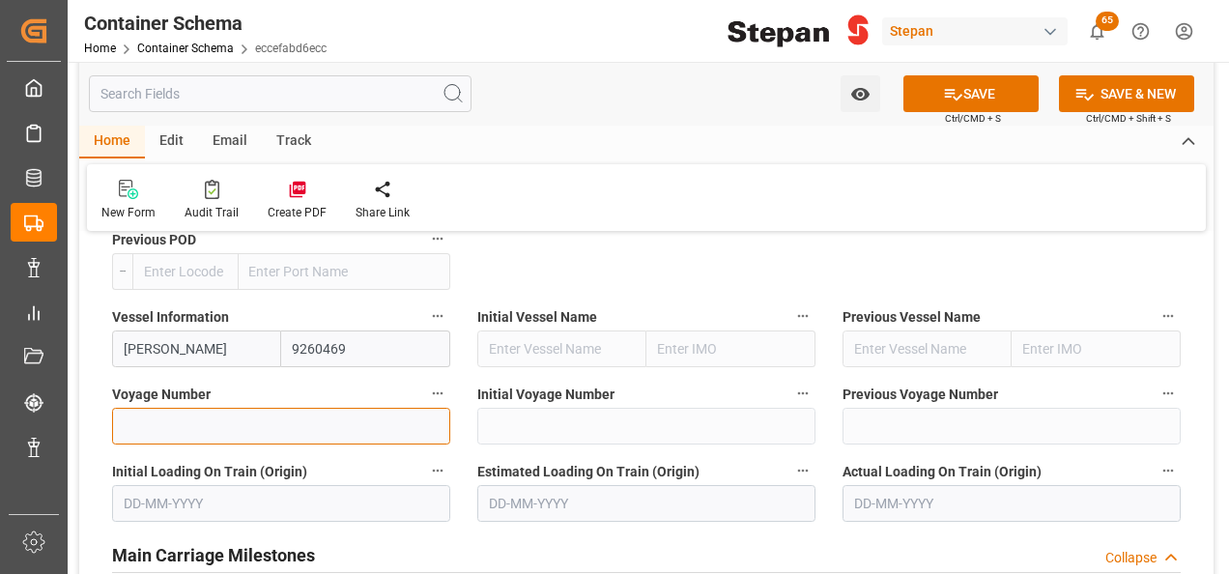
click at [155, 408] on input at bounding box center [281, 426] width 338 height 37
paste input "533W"
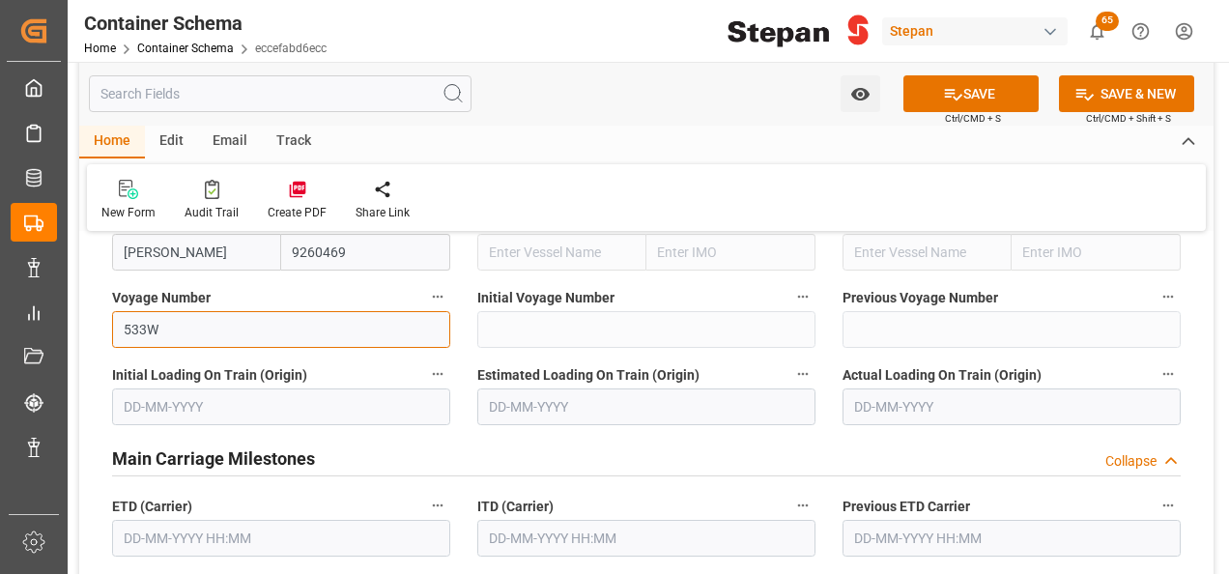
scroll to position [3092, 0]
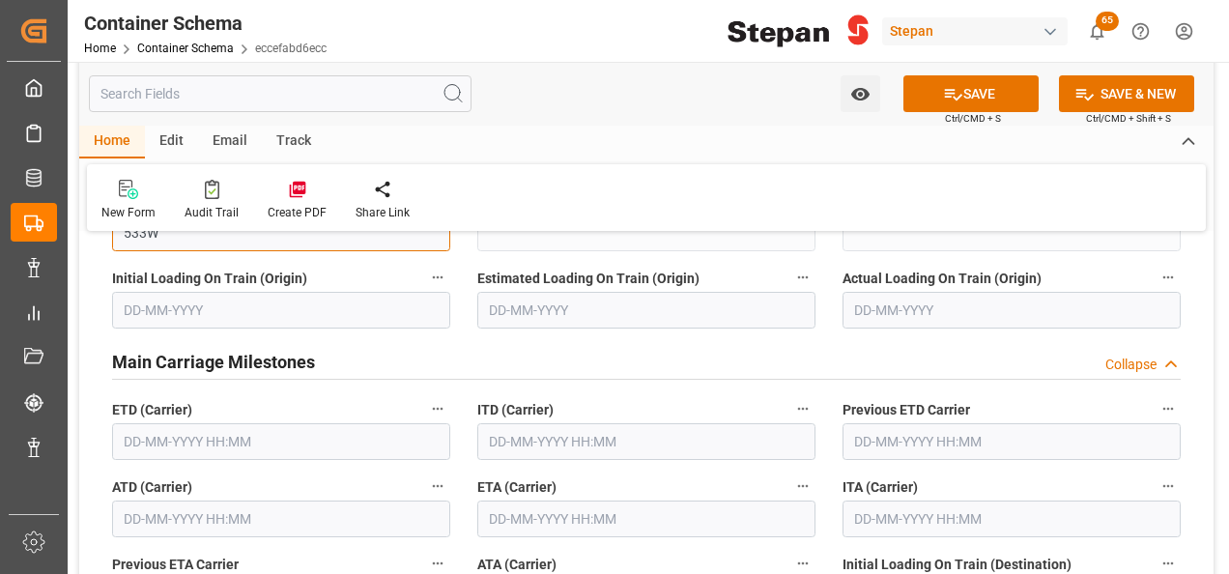
type input "533W"
click at [170, 423] on input "text" at bounding box center [281, 441] width 338 height 37
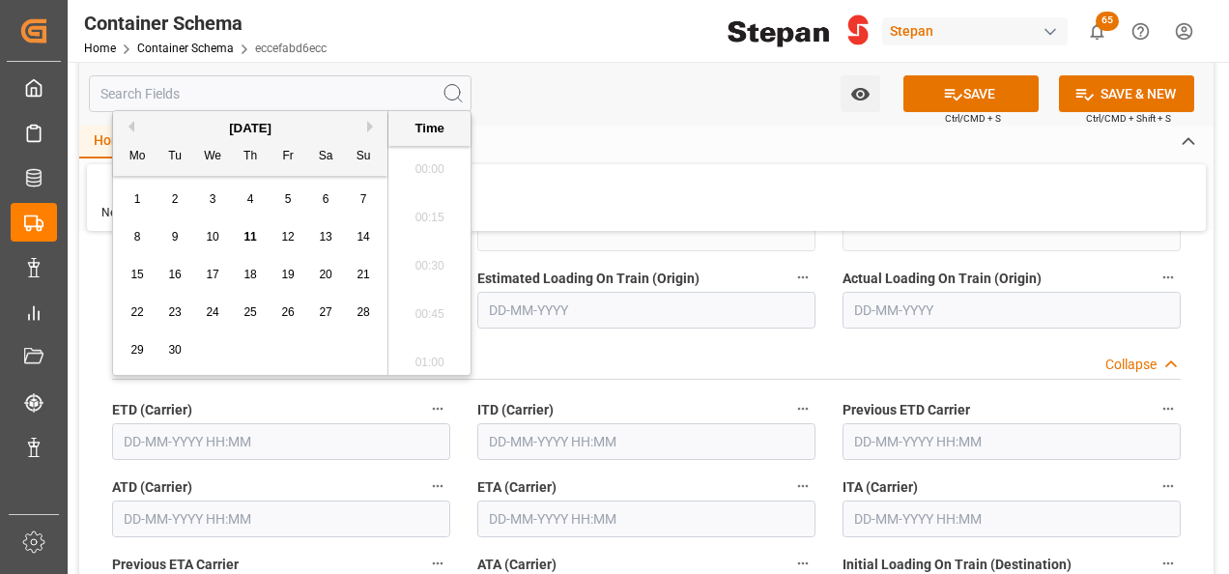
scroll to position [2759, 0]
click at [129, 123] on button "Previous Month" at bounding box center [129, 127] width 12 height 12
click at [139, 347] on span "25" at bounding box center [136, 350] width 13 height 14
type input "[DATE] 00:00"
click at [174, 500] on input "text" at bounding box center [281, 518] width 338 height 37
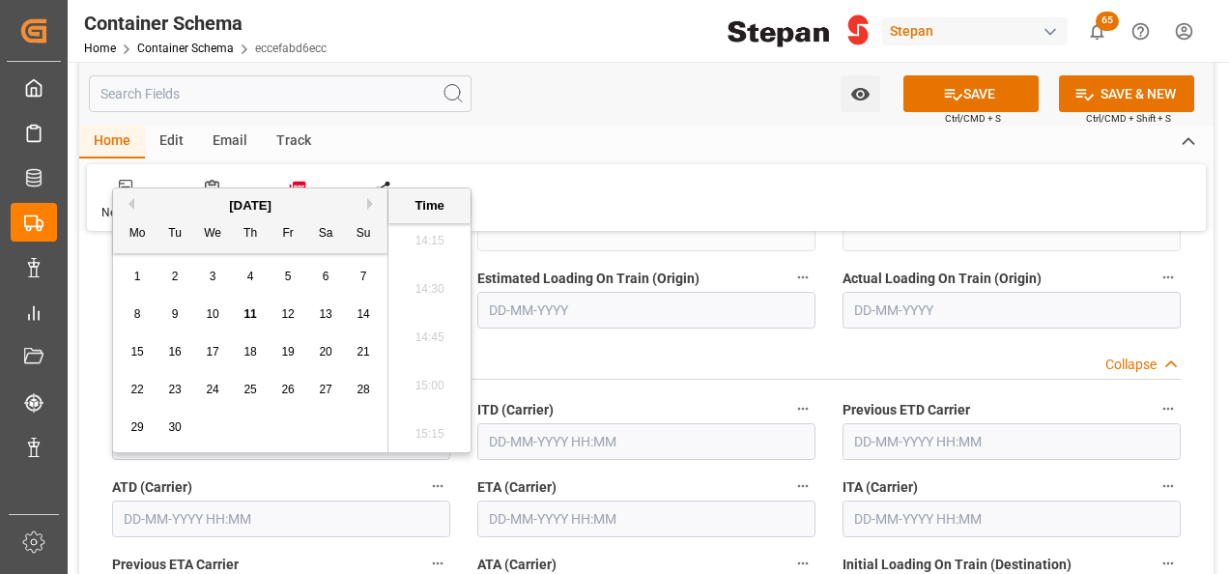
click at [129, 199] on button "Previous Month" at bounding box center [129, 204] width 12 height 12
click at [138, 423] on span "25" at bounding box center [136, 427] width 13 height 14
type input "[DATE] 00:00"
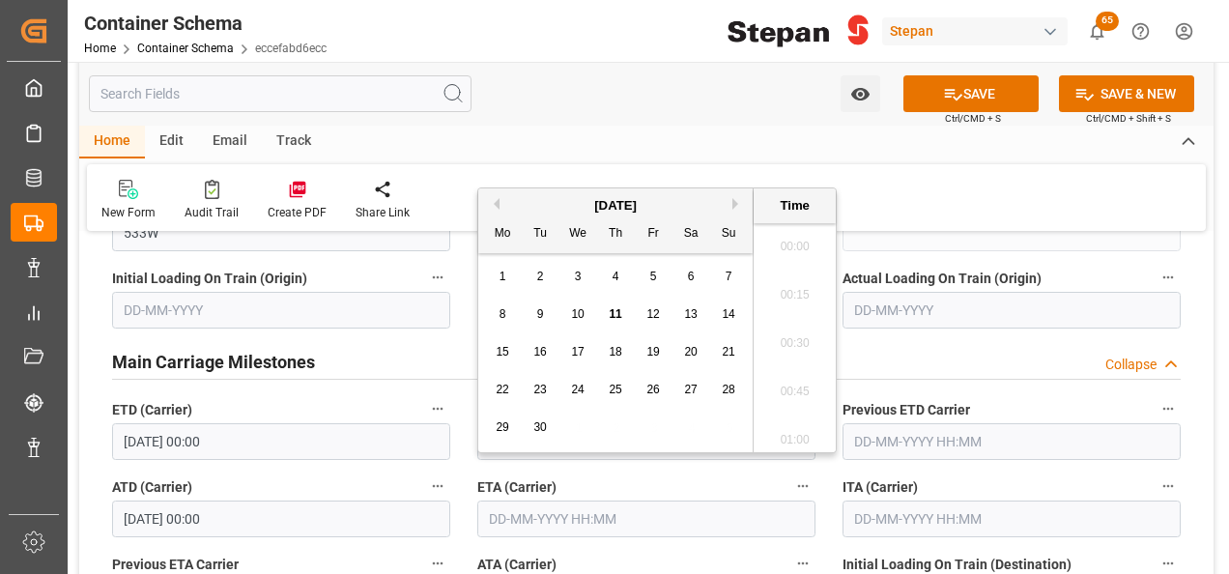
click at [563, 500] on input "text" at bounding box center [646, 518] width 338 height 37
click at [732, 201] on button "Next Month" at bounding box center [738, 204] width 12 height 12
click at [730, 306] on div "12" at bounding box center [729, 314] width 24 height 23
type input "[DATE] 00:00"
click at [1085, 199] on div "New Form Audit Trail Create PDF Share Link" at bounding box center [646, 197] width 1119 height 67
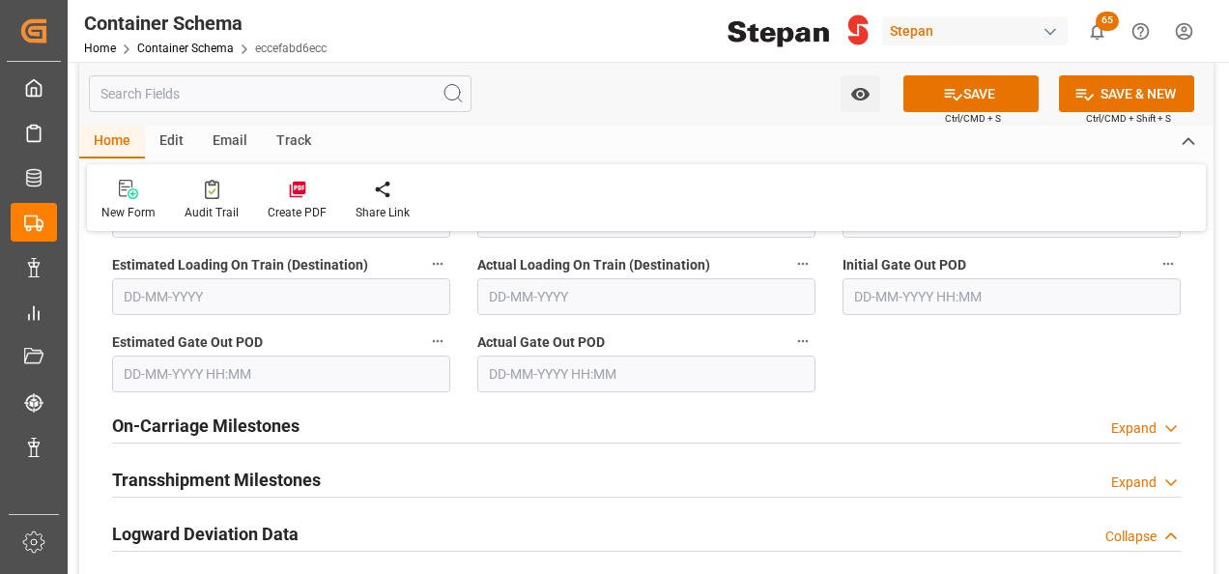
scroll to position [3575, 0]
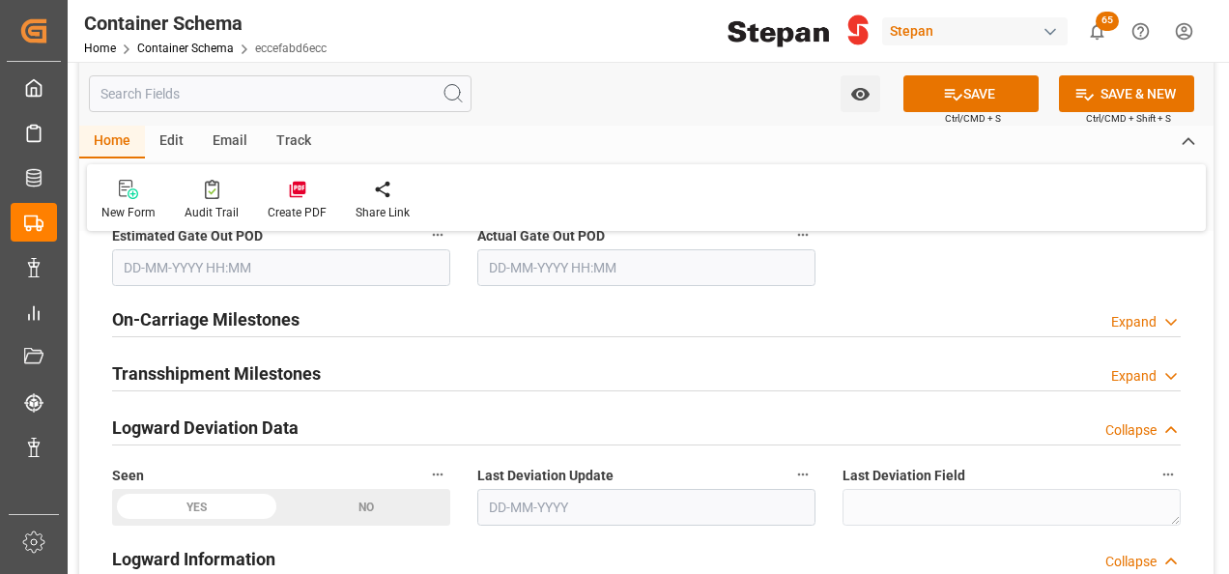
click at [164, 360] on h2 "Transshipment Milestones" at bounding box center [216, 373] width 209 height 26
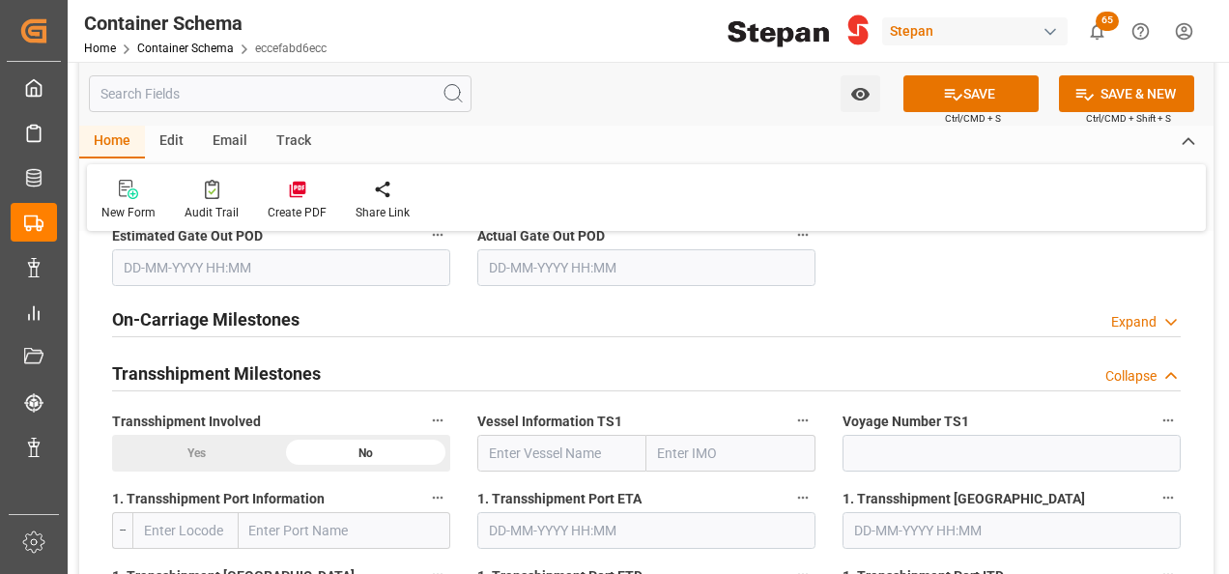
click at [181, 435] on div "Yes" at bounding box center [196, 453] width 169 height 37
click at [529, 435] on input "text" at bounding box center [561, 453] width 169 height 37
paste input "NICARAGUA EXPRESS"
type input "NICARAGUA EXPRESS"
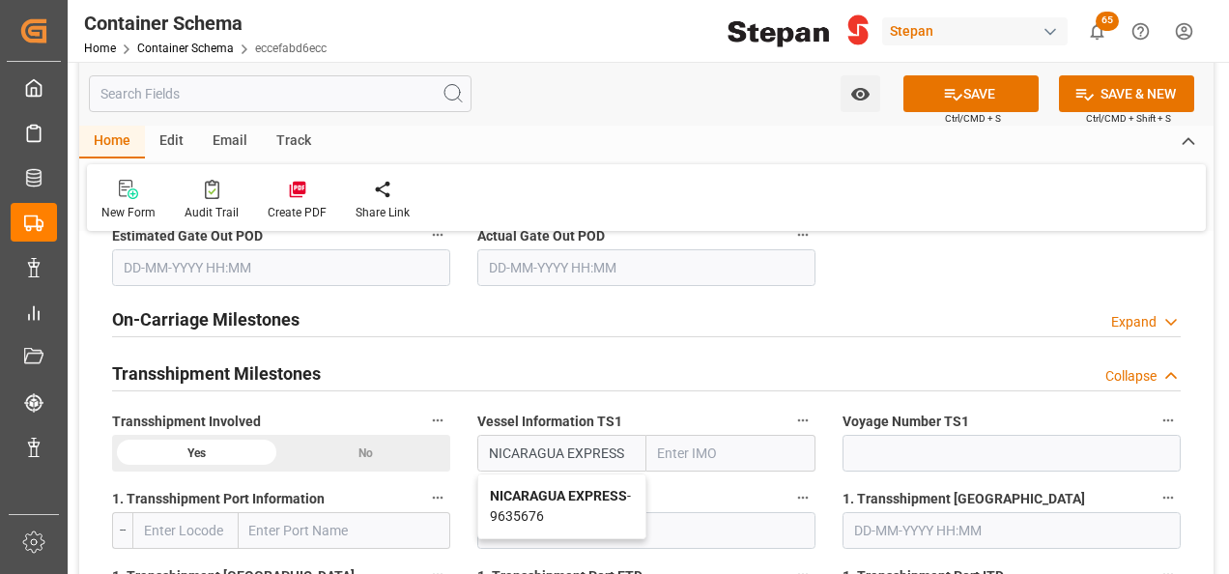
click at [549, 488] on b "NICARAGUA EXPRESS" at bounding box center [558, 495] width 137 height 15
type input "9635676"
type input "NICARAGUA EXPRESS"
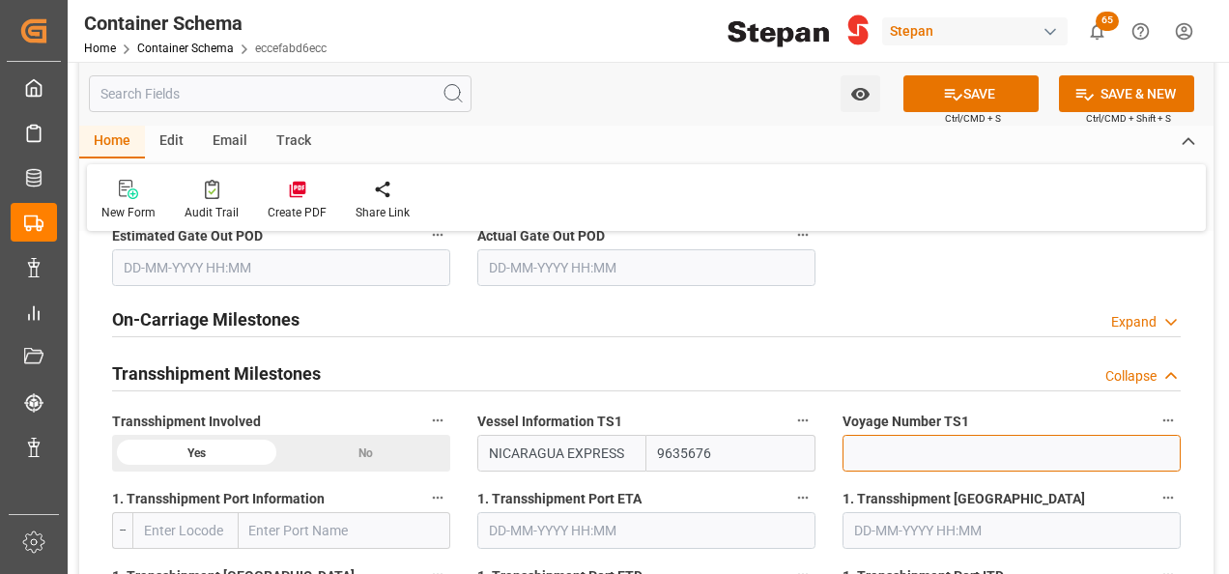
click at [937, 435] on input at bounding box center [1012, 453] width 338 height 37
paste input "538W"
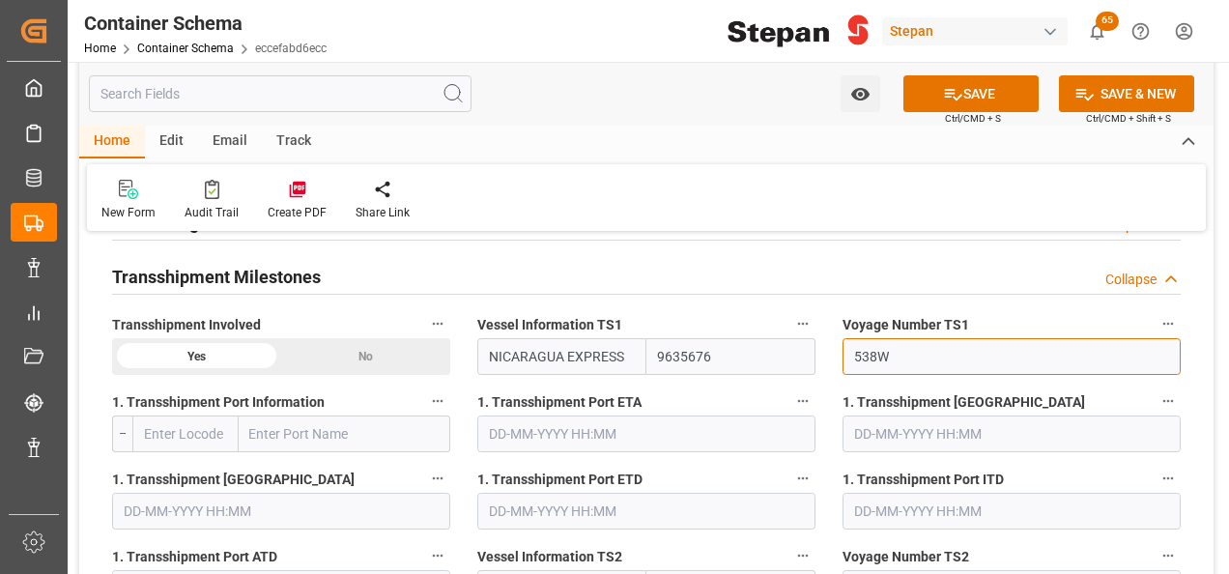
type input "538W"
click at [168, 415] on input "text" at bounding box center [185, 433] width 106 height 37
click at [272, 415] on input "text" at bounding box center [345, 433] width 212 height 37
paste input "PORT TANGIER MEDITERRANEE"
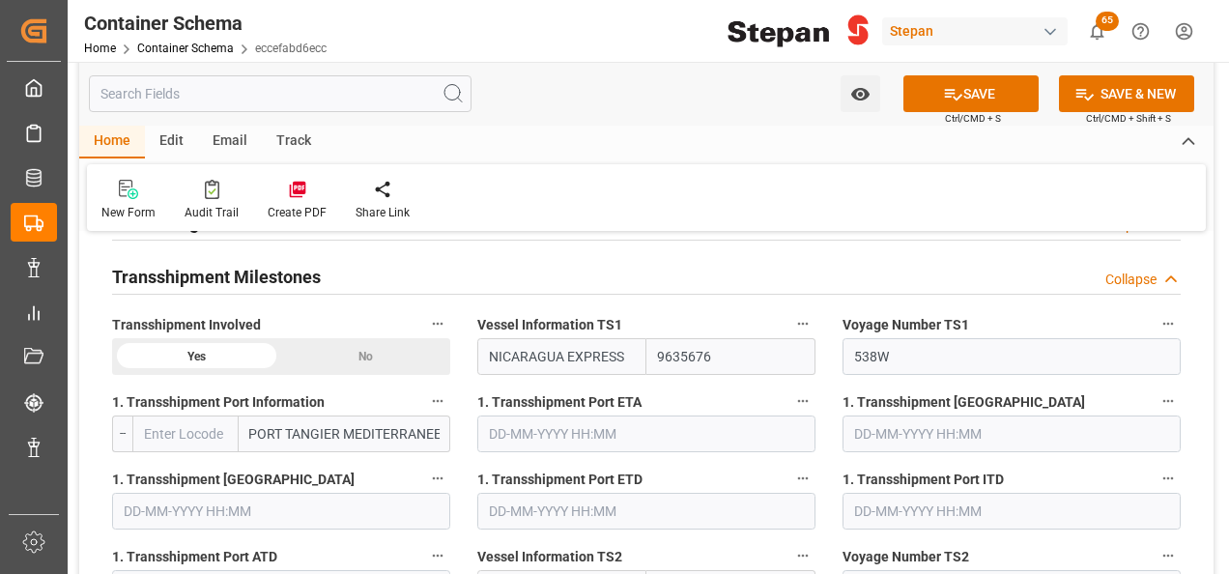
scroll to position [0, 2]
drag, startPoint x: 441, startPoint y: 398, endPoint x: 345, endPoint y: 388, distance: 96.1
click at [342, 415] on input "PORT TANGIER MEDITERRANEE" at bounding box center [345, 433] width 212 height 37
type input "PORT TANGIER"
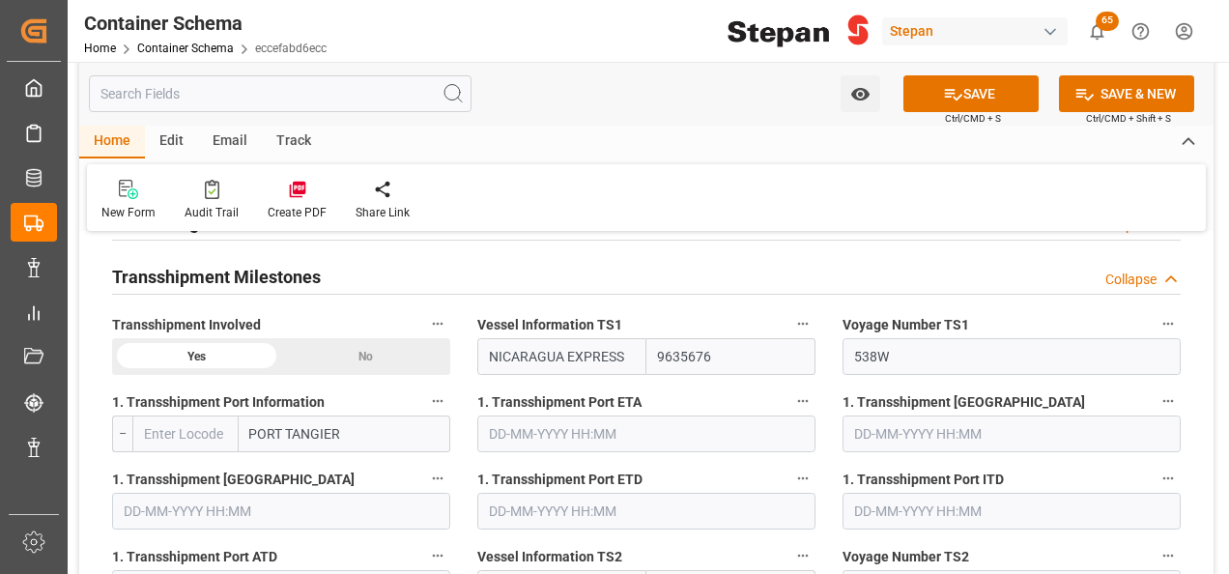
click at [574, 415] on input "text" at bounding box center [646, 433] width 338 height 37
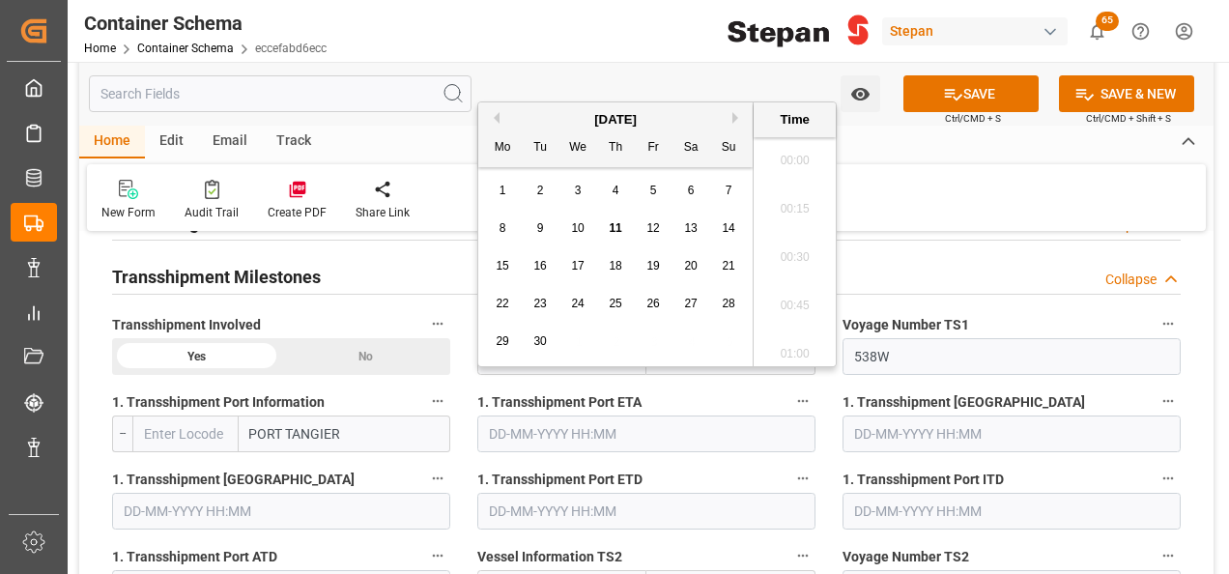
scroll to position [2759, 0]
click at [620, 301] on span "25" at bounding box center [615, 304] width 13 height 14
type input "[DATE] 00:00"
click at [521, 493] on input "text" at bounding box center [646, 511] width 338 height 37
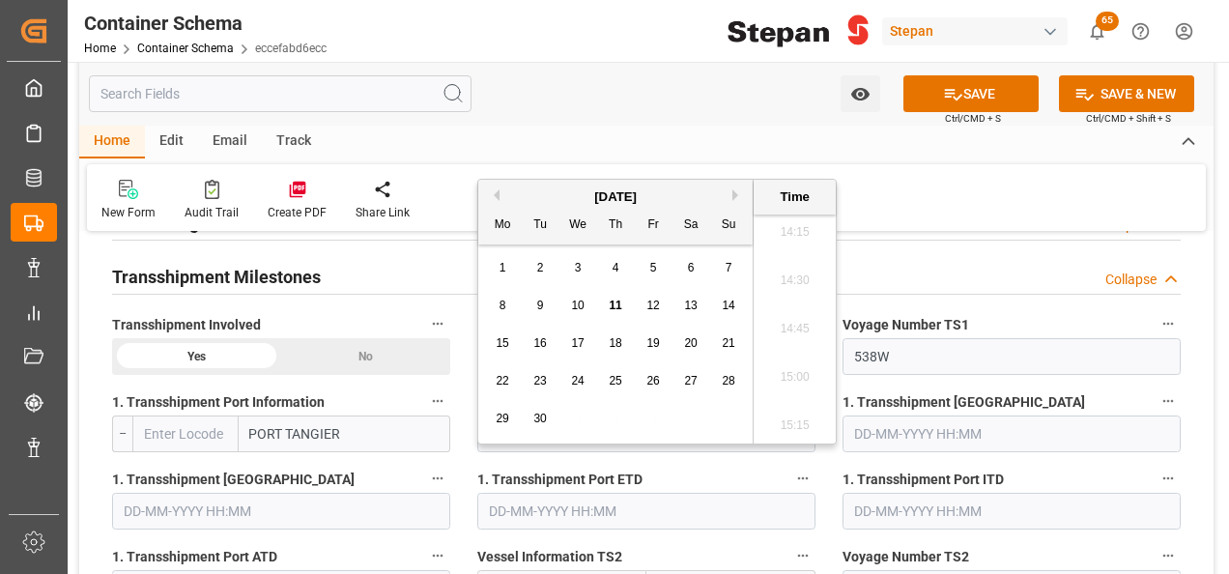
click at [688, 342] on span "20" at bounding box center [690, 343] width 13 height 14
type input "[DATE] 00:00"
click at [633, 493] on input "[DATE] 00:00" at bounding box center [646, 511] width 338 height 37
click at [965, 257] on div "Transshipment Milestones Collapse" at bounding box center [646, 275] width 1069 height 37
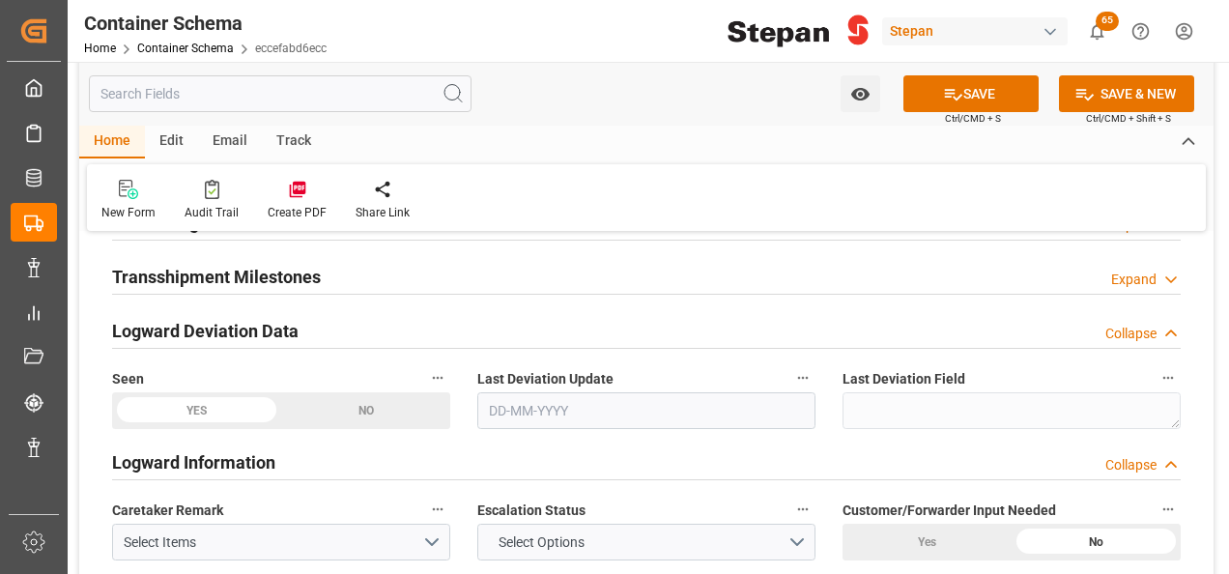
click at [1170, 277] on polyline at bounding box center [1171, 279] width 10 height 5
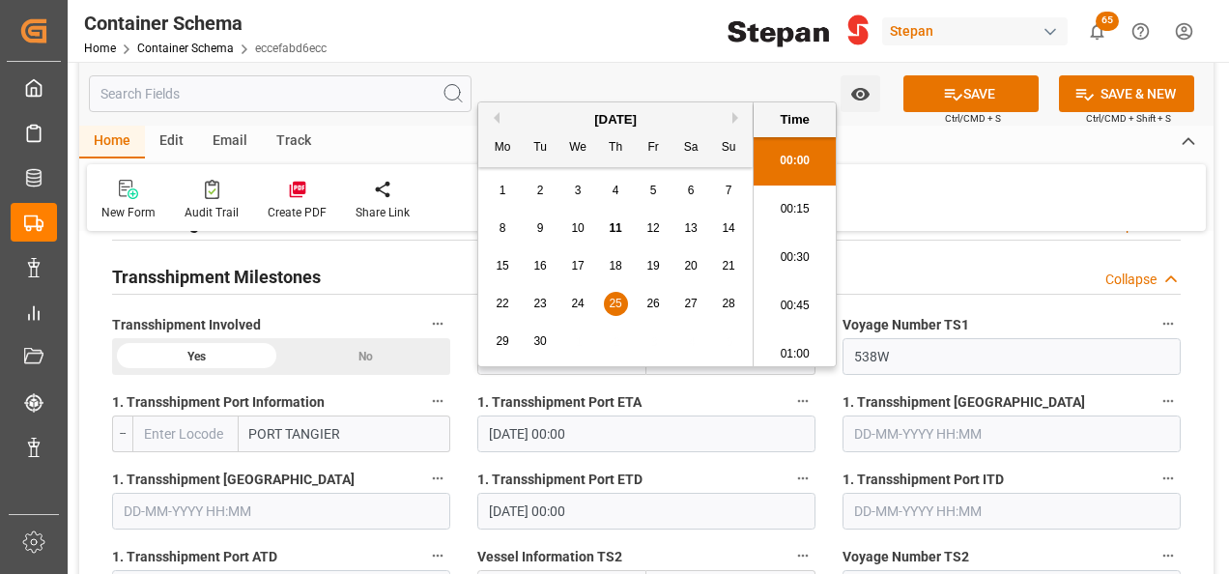
click at [623, 415] on input "[DATE] 00:00" at bounding box center [646, 433] width 338 height 37
click at [692, 271] on span "20" at bounding box center [690, 266] width 13 height 14
type input "[DATE] 00:00"
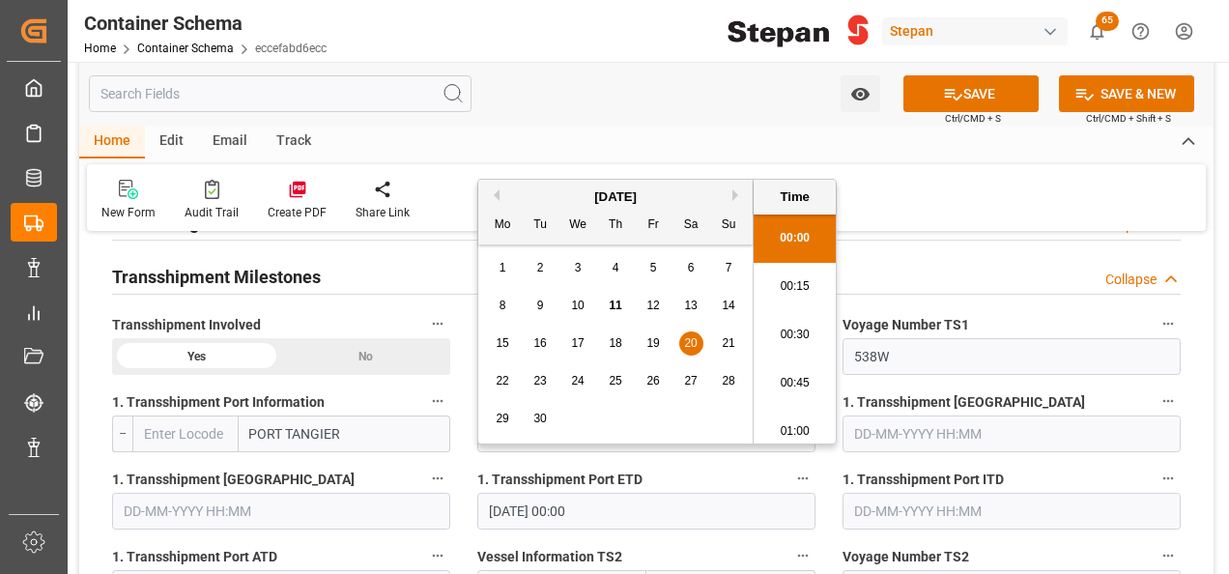
click at [622, 493] on input "[DATE] 00:00" at bounding box center [646, 511] width 338 height 37
click at [612, 380] on span "25" at bounding box center [615, 381] width 13 height 14
type input "[DATE] 00:00"
click at [640, 493] on input "[DATE] 00:00" at bounding box center [646, 511] width 338 height 37
click at [918, 199] on div "New Form Audit Trail Create PDF Share Link" at bounding box center [646, 197] width 1119 height 67
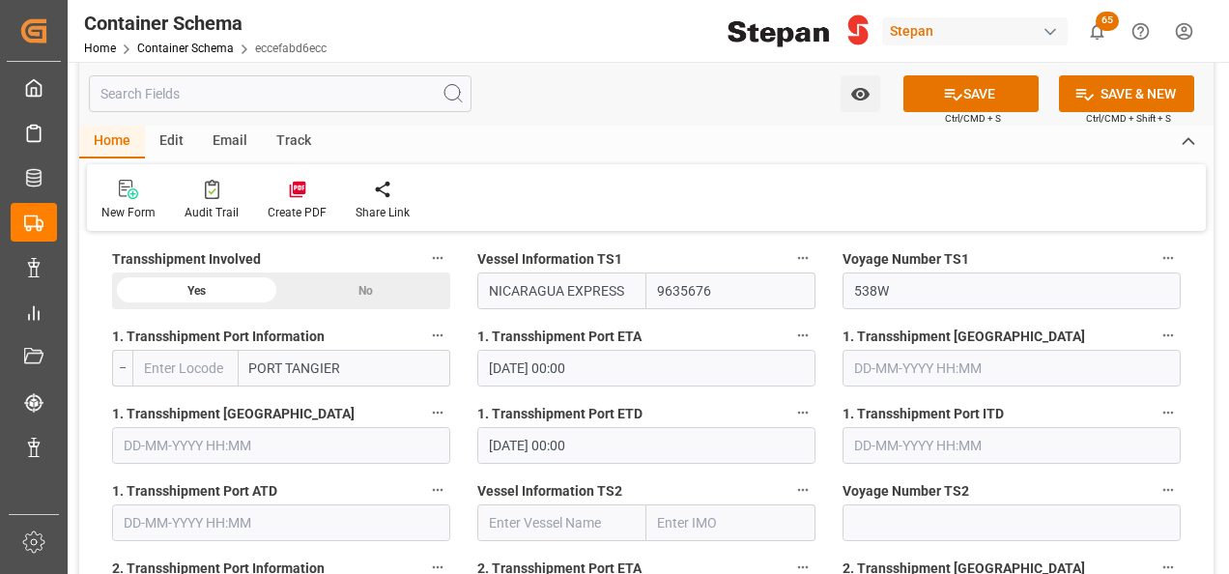
scroll to position [3768, 0]
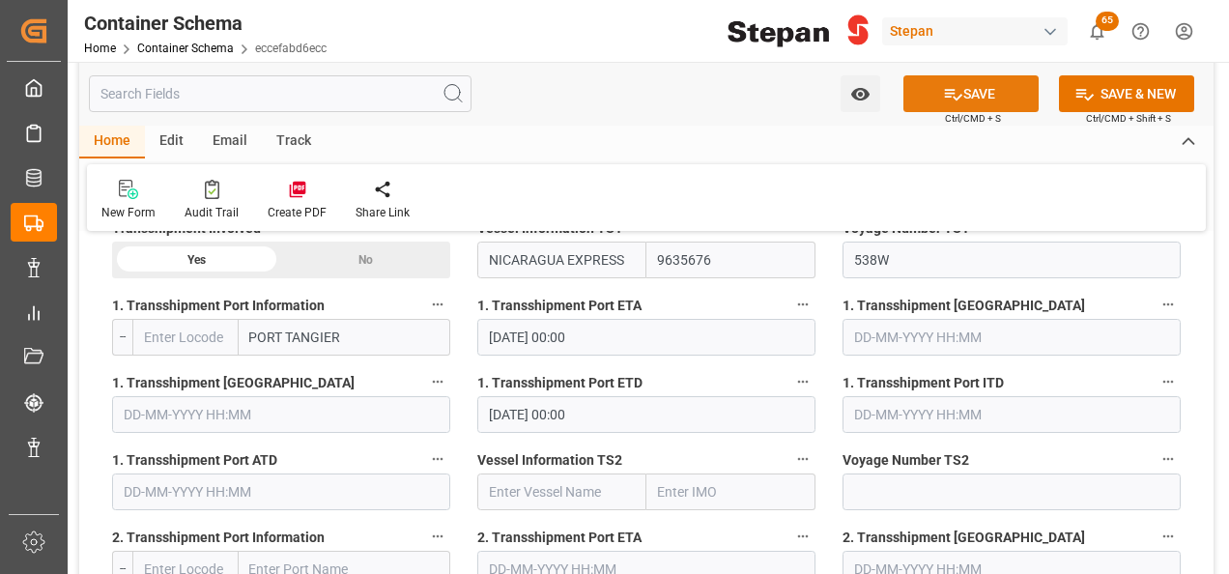
click at [972, 85] on button "SAVE" at bounding box center [970, 93] width 135 height 37
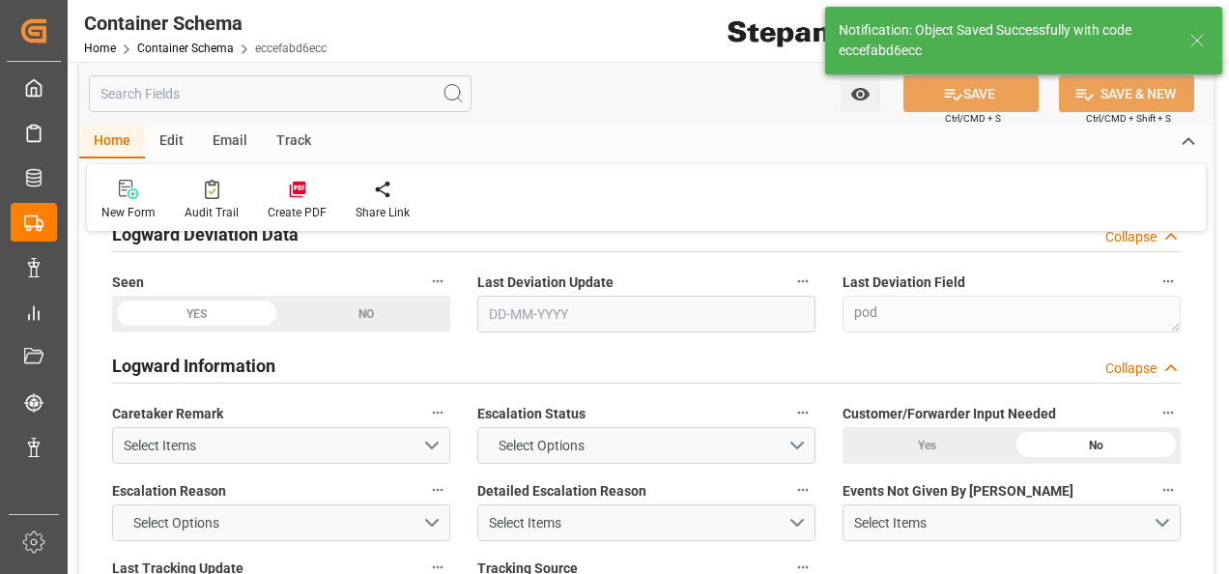
type input "MXATM"
type input "Altamira"
type input "[PERSON_NAME]"
type input "9260469"
type input "533W"
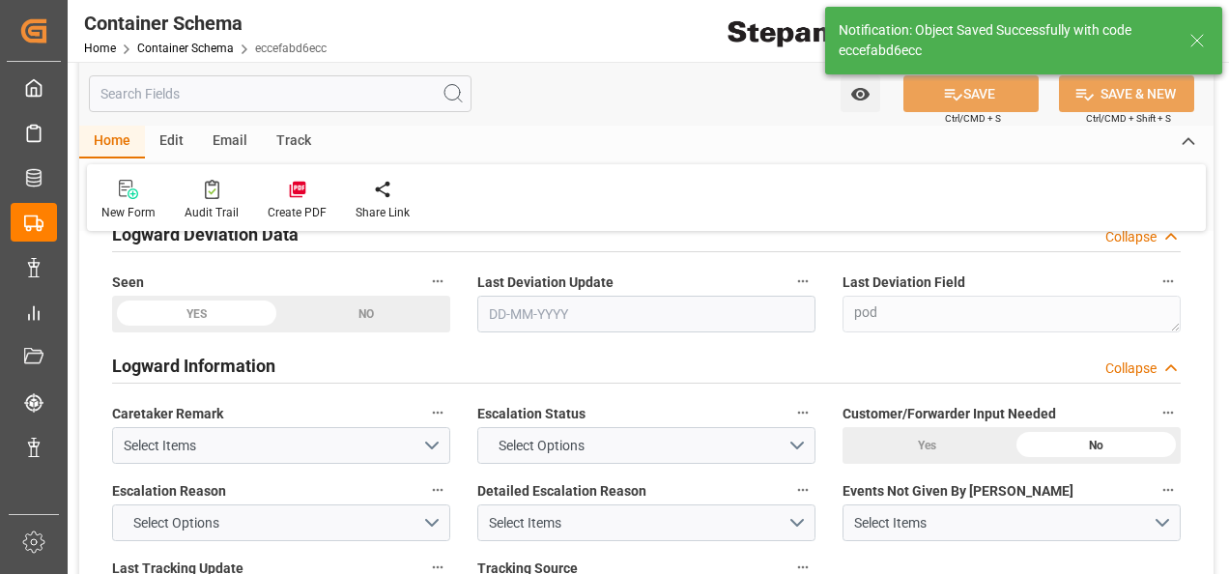
type input "[DATE] 00:00"
type input "[DATE]"
type input "[DATE] 20:52"
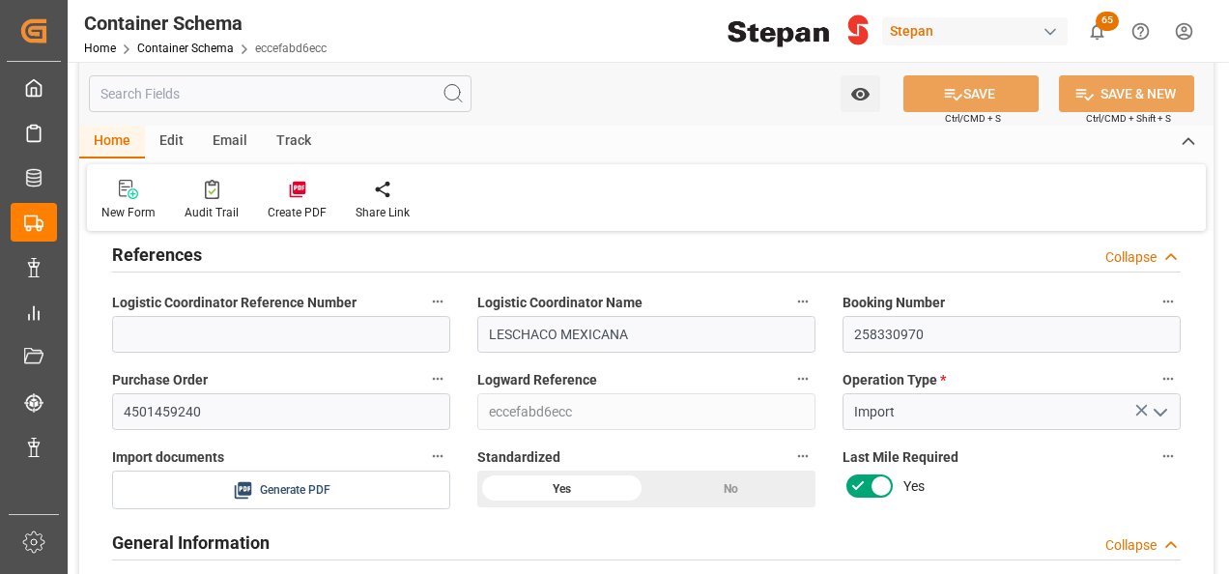
scroll to position [0, 0]
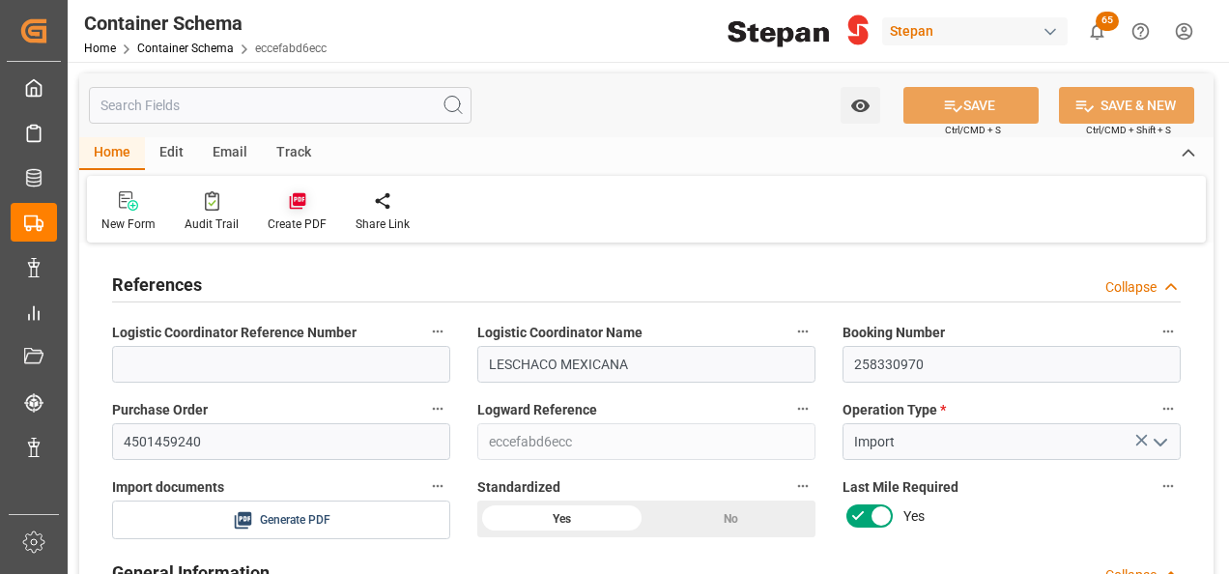
click at [297, 203] on icon at bounding box center [297, 201] width 16 height 16
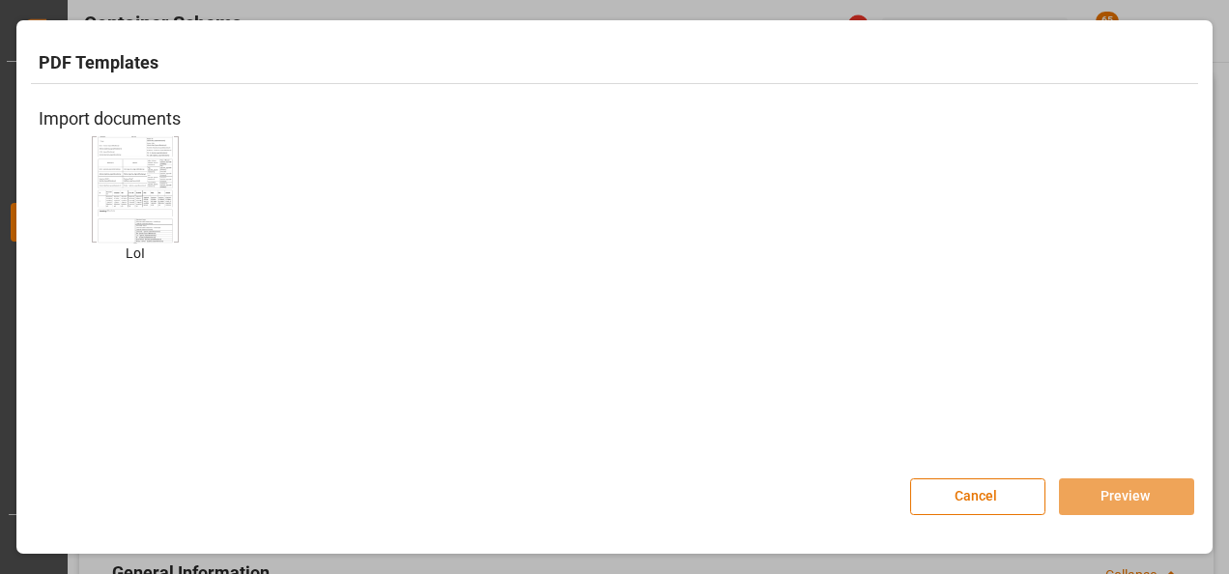
click at [99, 199] on img at bounding box center [135, 188] width 77 height 109
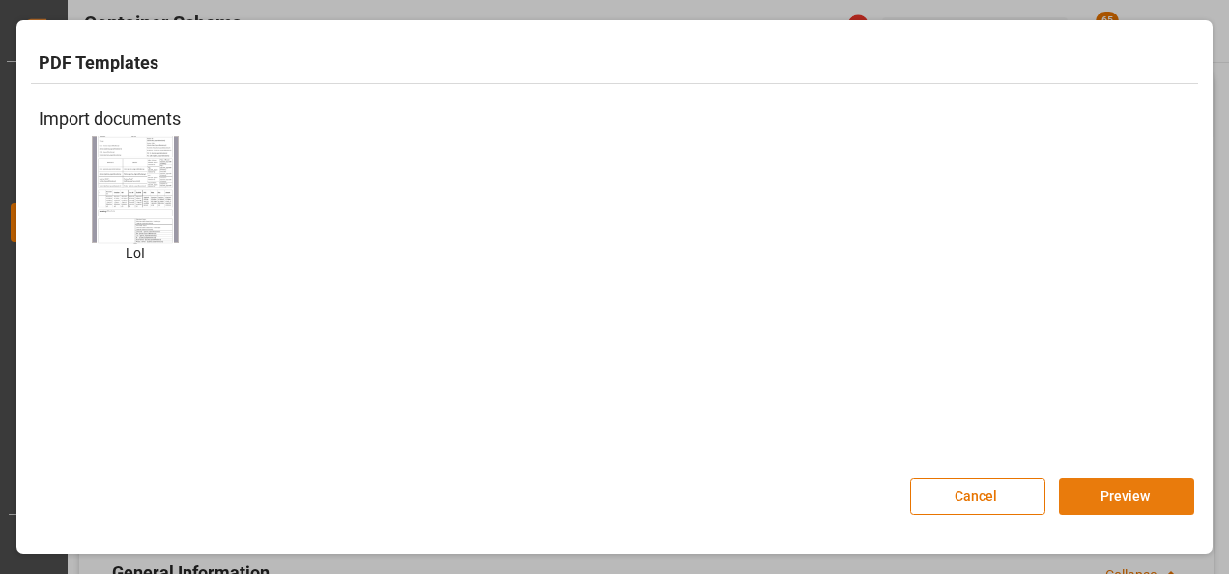
click at [1106, 497] on button "Preview" at bounding box center [1126, 496] width 135 height 37
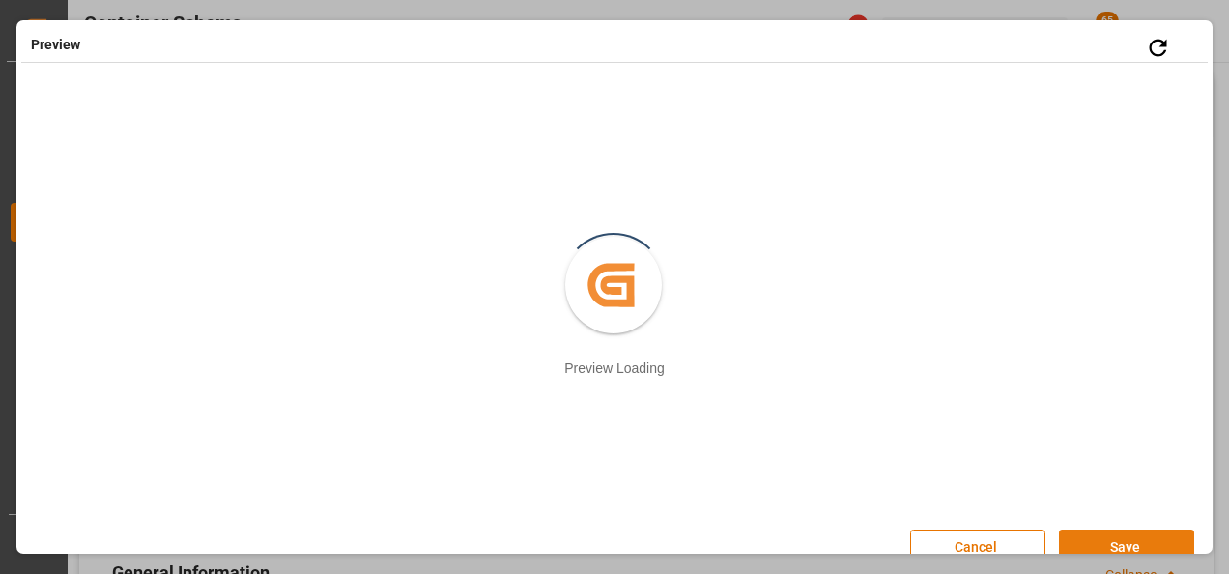
click at [1105, 542] on button "Save" at bounding box center [1126, 547] width 135 height 37
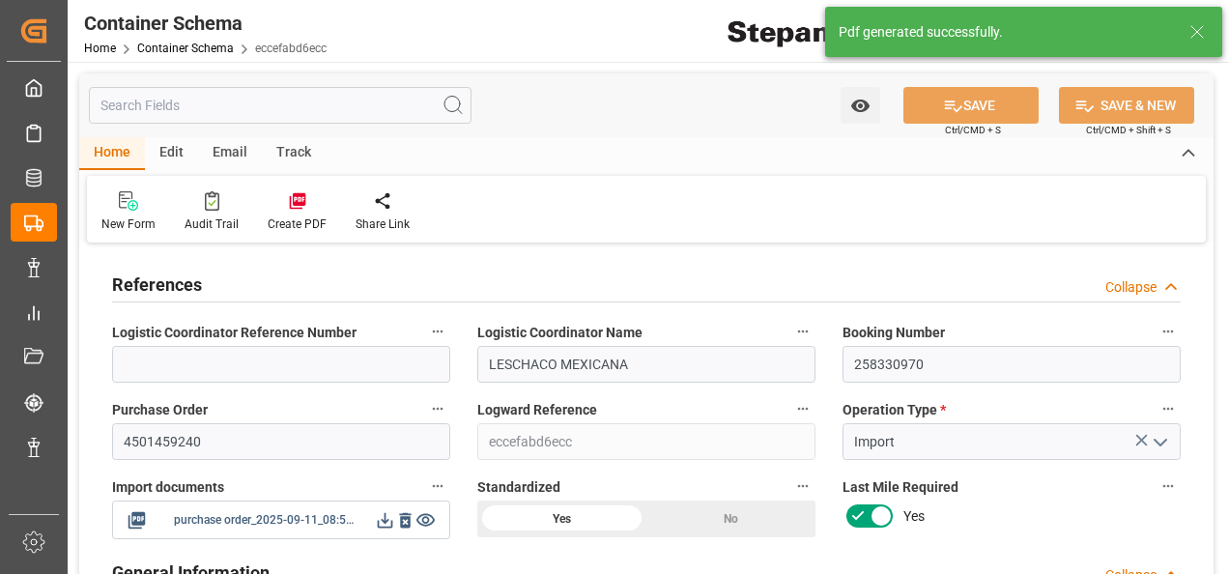
click at [385, 520] on icon at bounding box center [385, 520] width 15 height 15
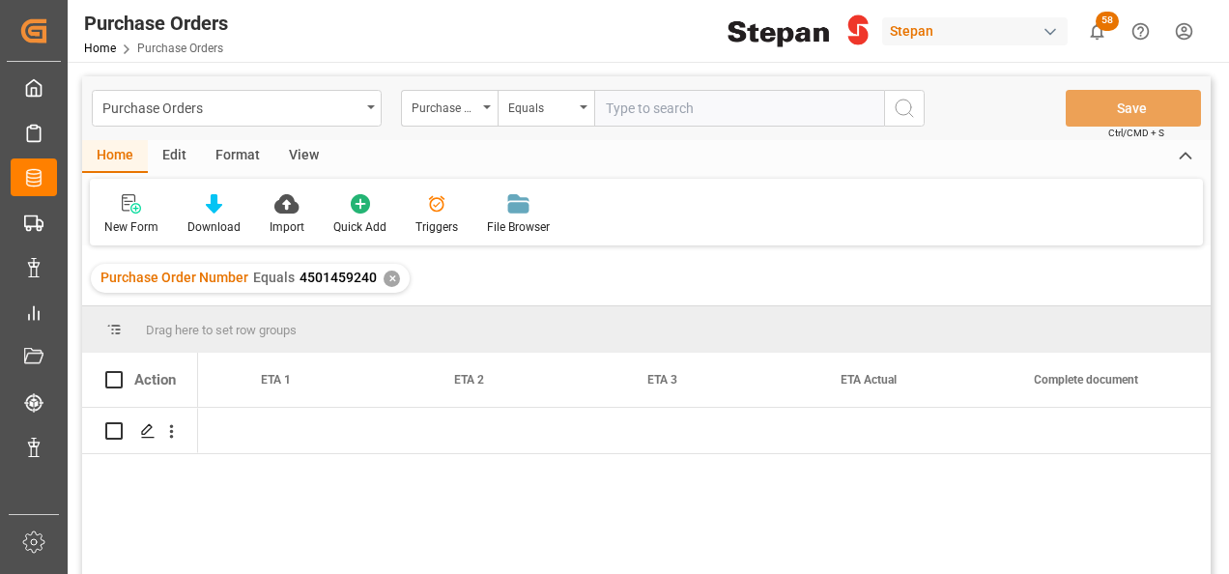
scroll to position [0, 2666]
